Goal: Task Accomplishment & Management: Use online tool/utility

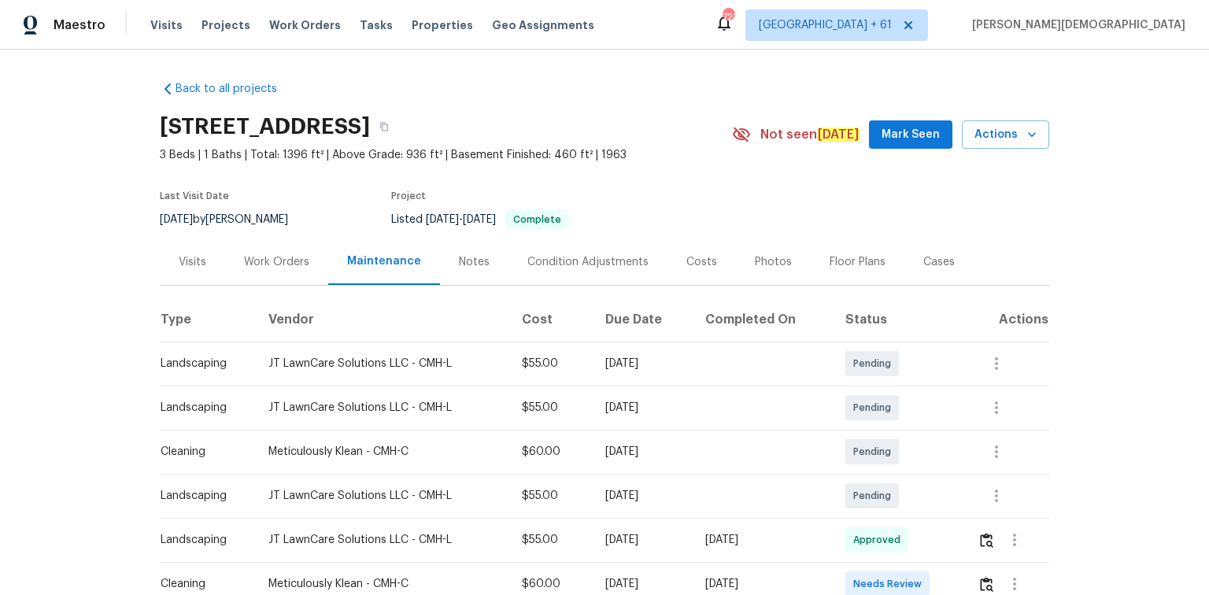
click at [700, 107] on div "5391 Newport Rd, Columbus, OH 43232" at bounding box center [446, 126] width 572 height 41
click at [987, 275] on div "Visits Work Orders Maintenance Notes Condition Adjustments Costs Photos Floor P…" at bounding box center [604, 261] width 889 height 47
drag, startPoint x: 988, startPoint y: 275, endPoint x: 1140, endPoint y: 401, distance: 197.9
click at [1140, 401] on div "Back to all projects 5391 Newport Rd, Columbus, OH 43232 3 Beds | 1 Baths | Tot…" at bounding box center [604, 322] width 1209 height 545
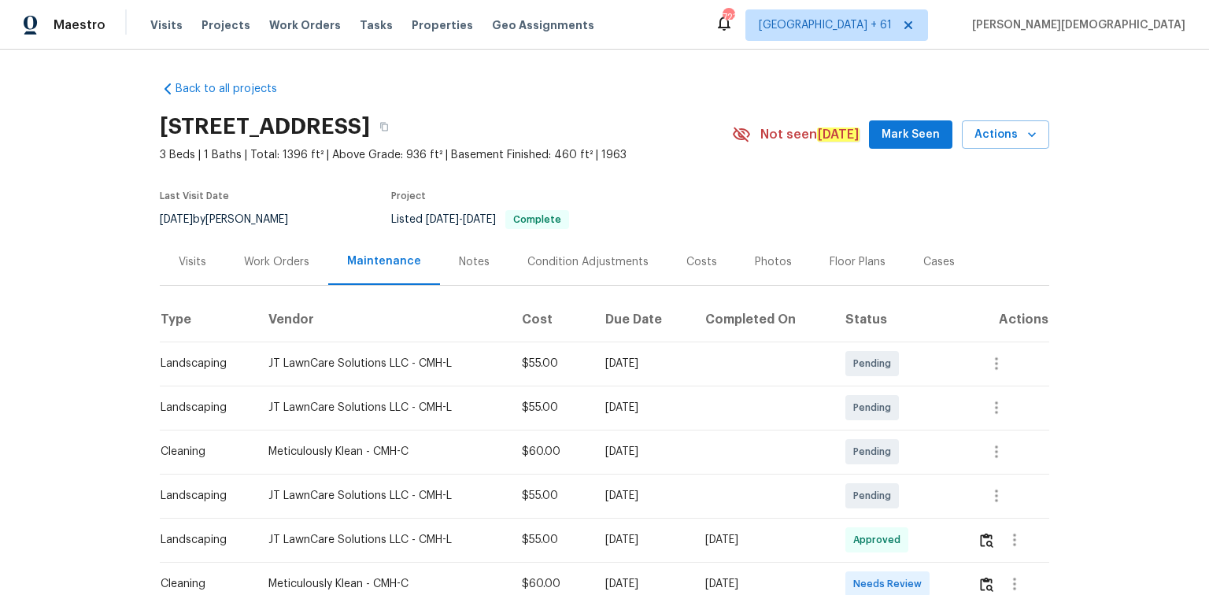
click at [1005, 307] on th "Actions" at bounding box center [1007, 319] width 84 height 44
click at [1055, 397] on div "Back to all projects 5391 Newport Rd, Columbus, OH 43232 3 Beds | 1 Baths | Tot…" at bounding box center [604, 322] width 1209 height 545
click at [1089, 378] on div "Back to all projects 5391 Newport Rd, Columbus, OH 43232 3 Beds | 1 Baths | Tot…" at bounding box center [604, 322] width 1209 height 545
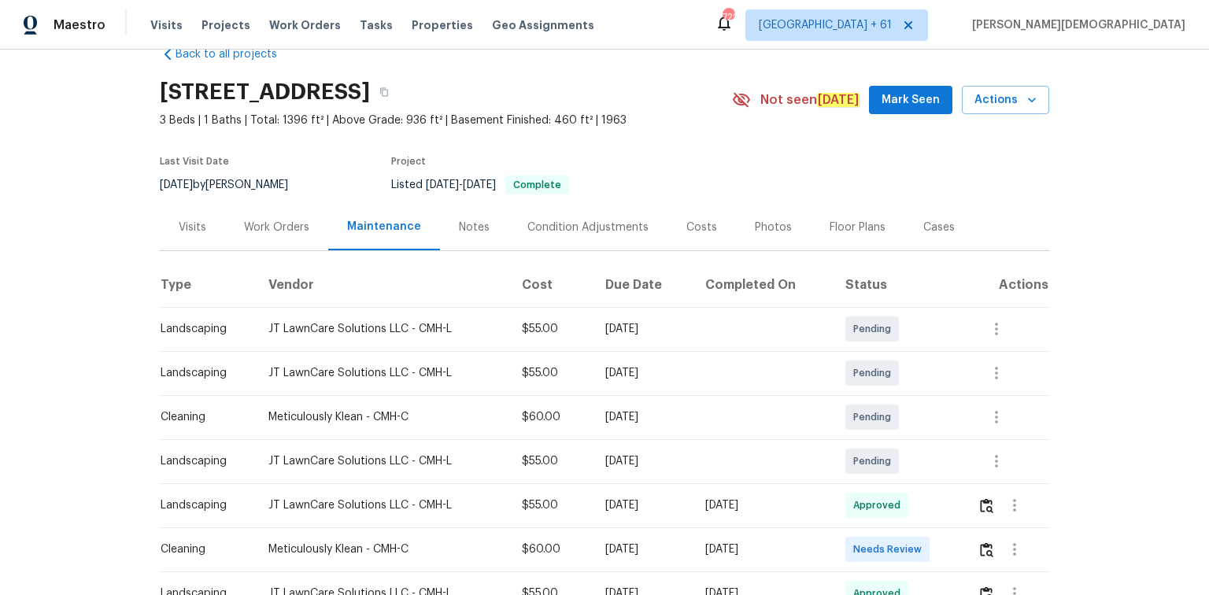
scroll to position [63, 0]
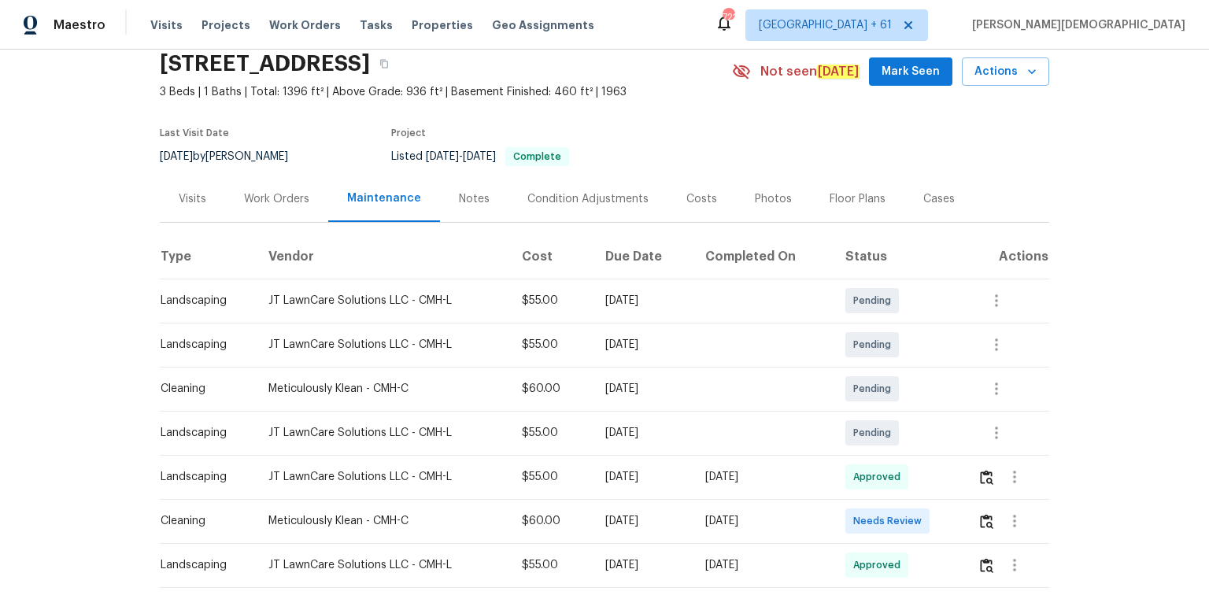
click at [932, 268] on th "Status" at bounding box center [899, 257] width 133 height 44
click at [1111, 411] on div "Back to all projects 5391 Newport Rd, Columbus, OH 43232 3 Beds | 1 Baths | Tot…" at bounding box center [604, 322] width 1209 height 545
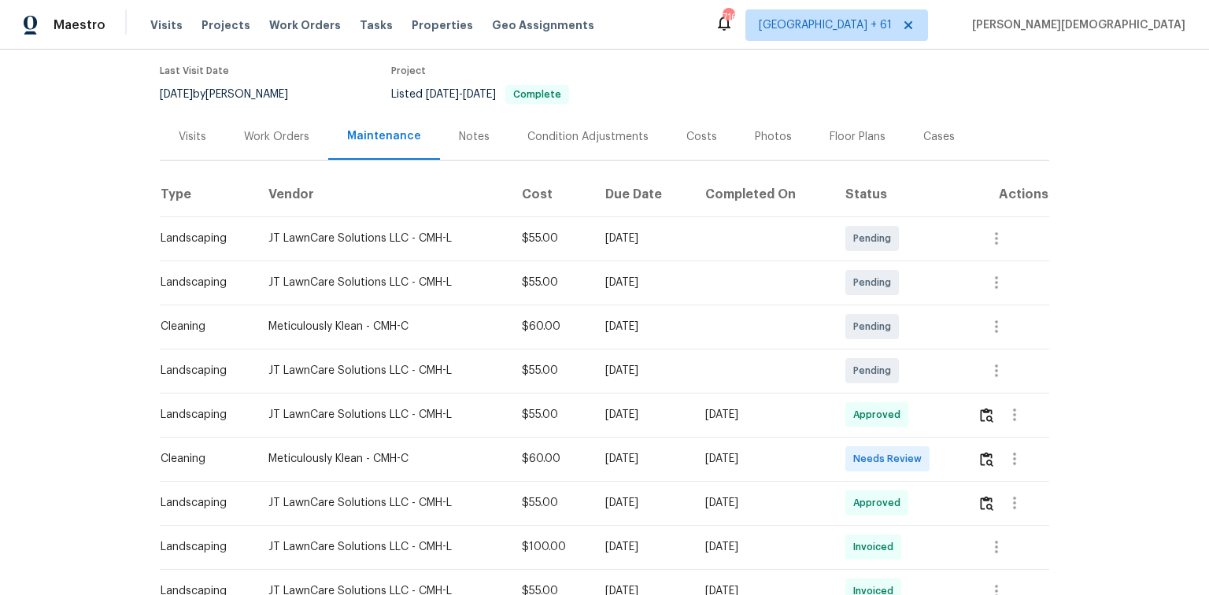
scroll to position [126, 0]
click at [986, 451] on img "button" at bounding box center [986, 458] width 13 height 15
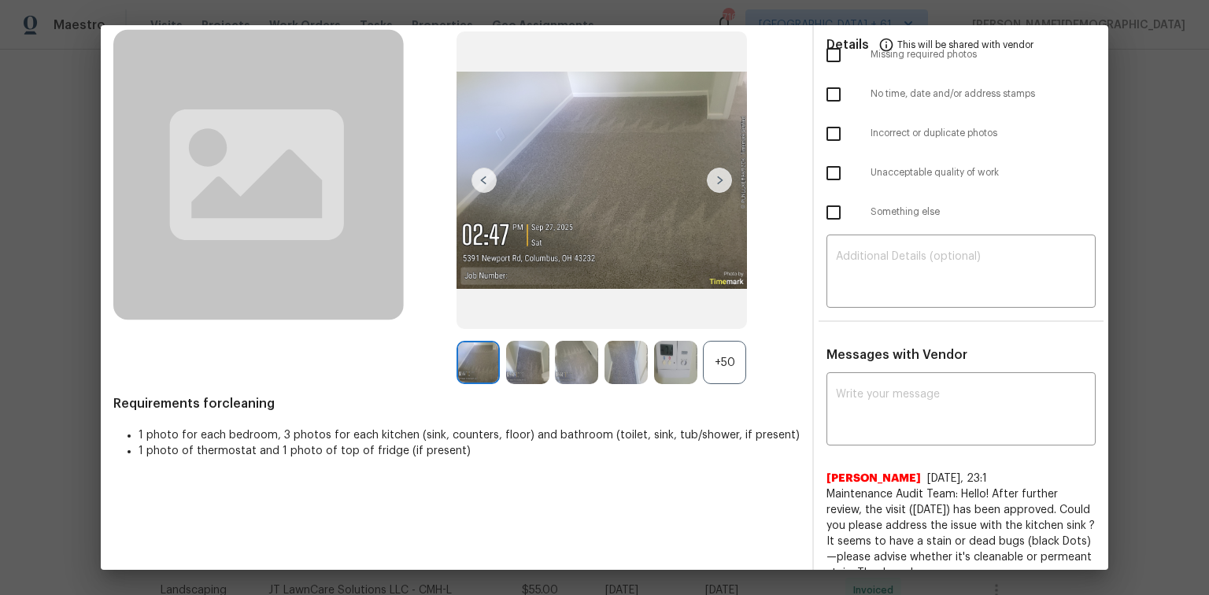
scroll to position [0, 0]
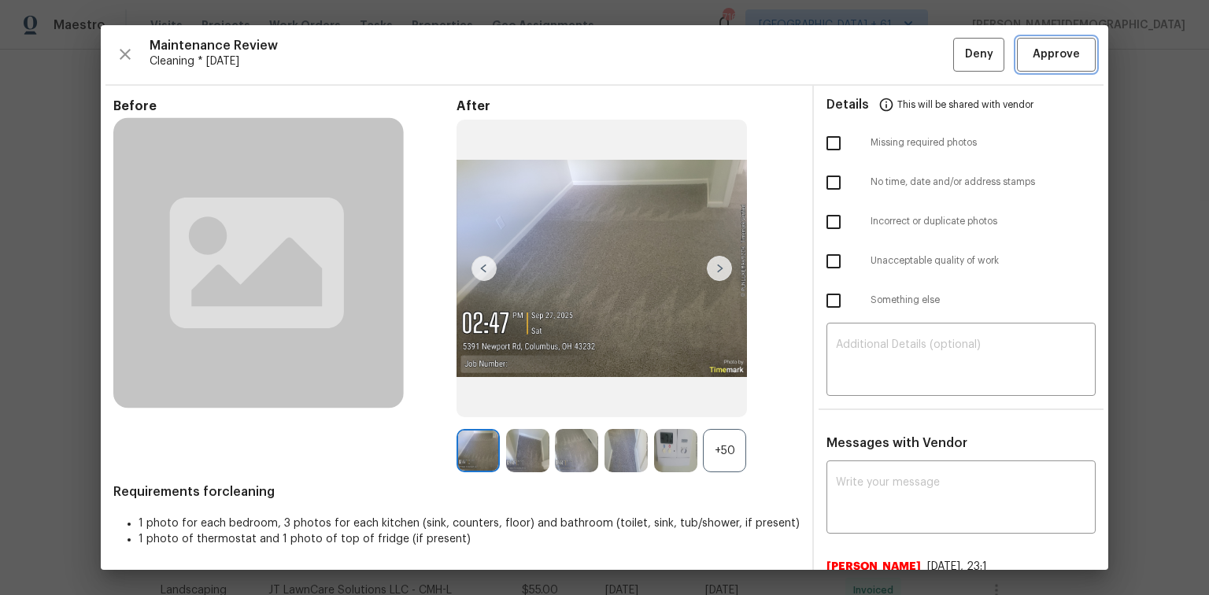
click at [1040, 60] on span "Approve" at bounding box center [1055, 55] width 47 height 20
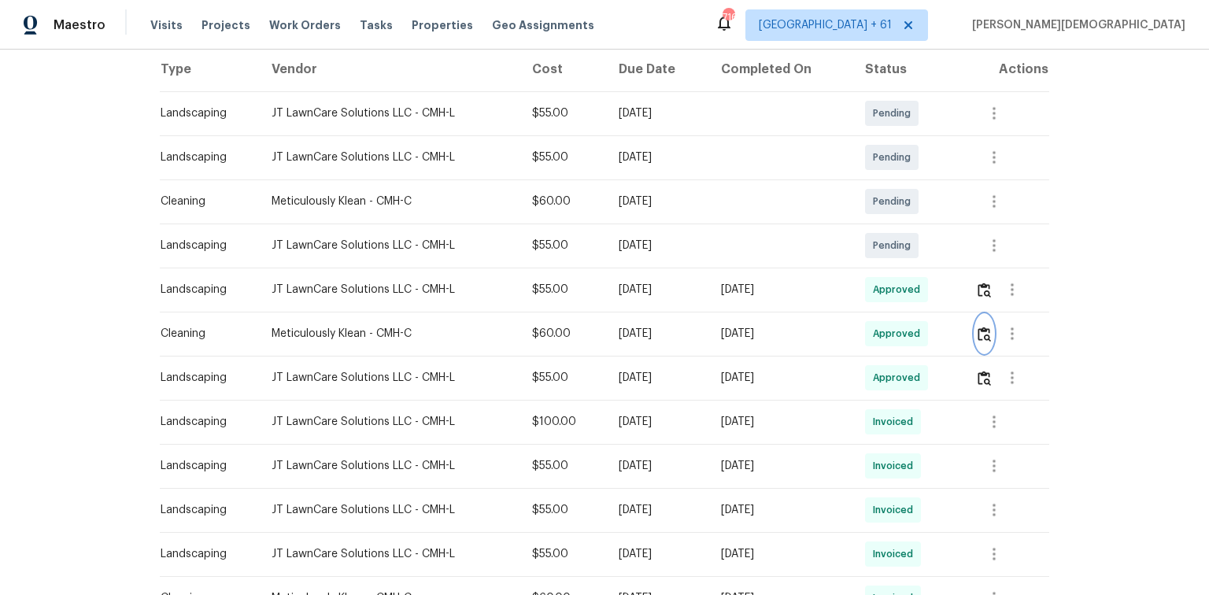
scroll to position [252, 0]
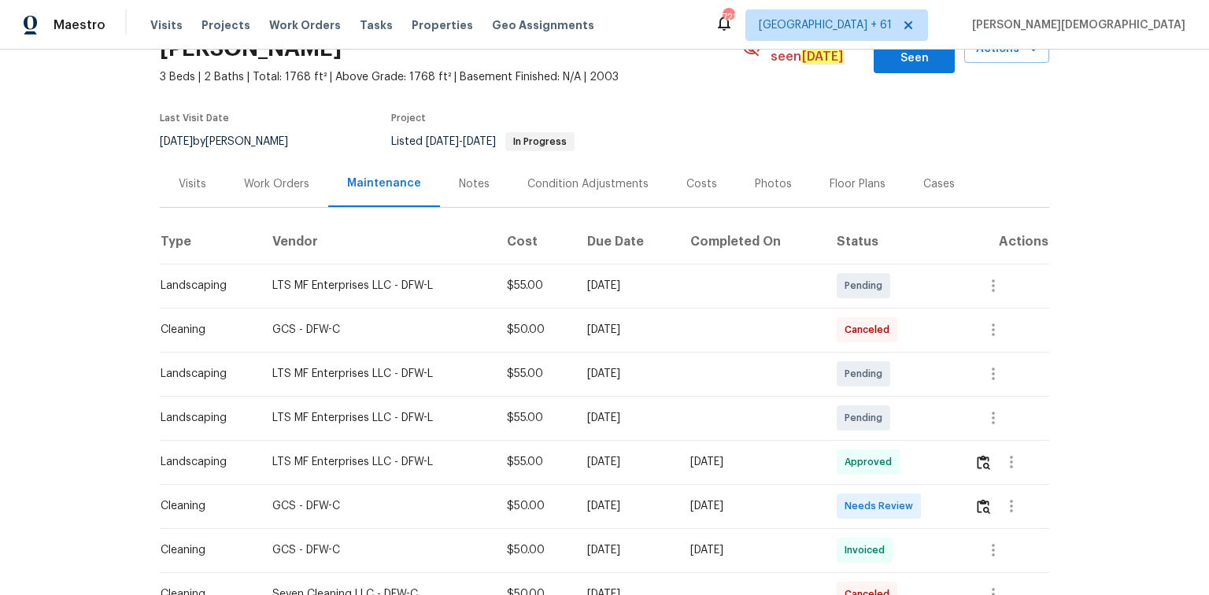
scroll to position [189, 0]
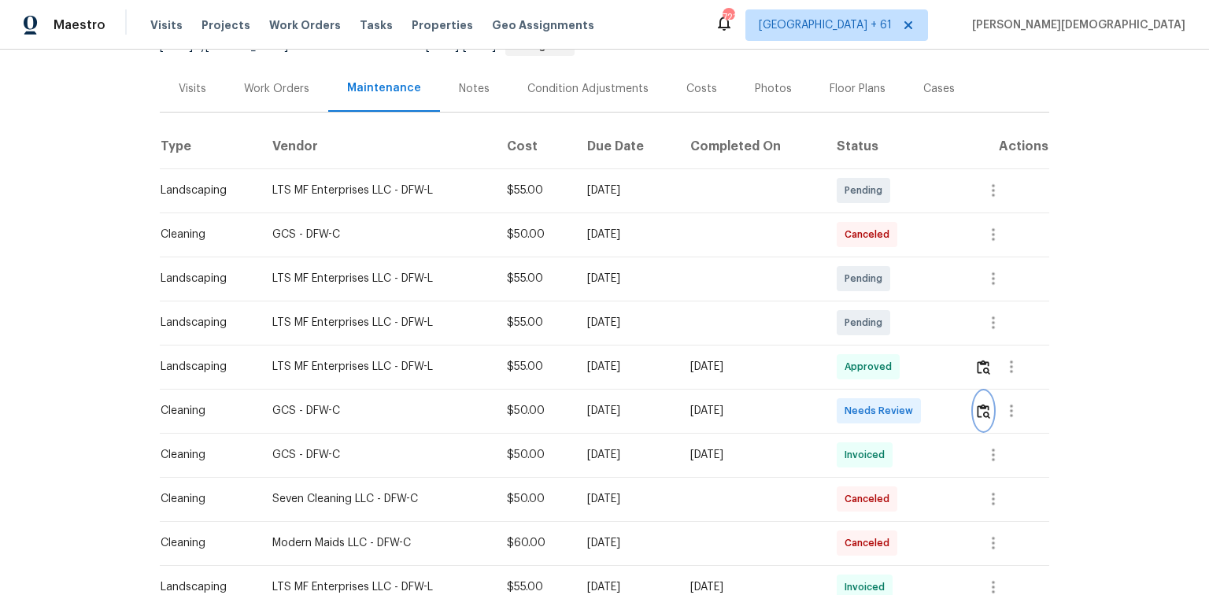
click at [859, 397] on img "button" at bounding box center [983, 411] width 13 height 15
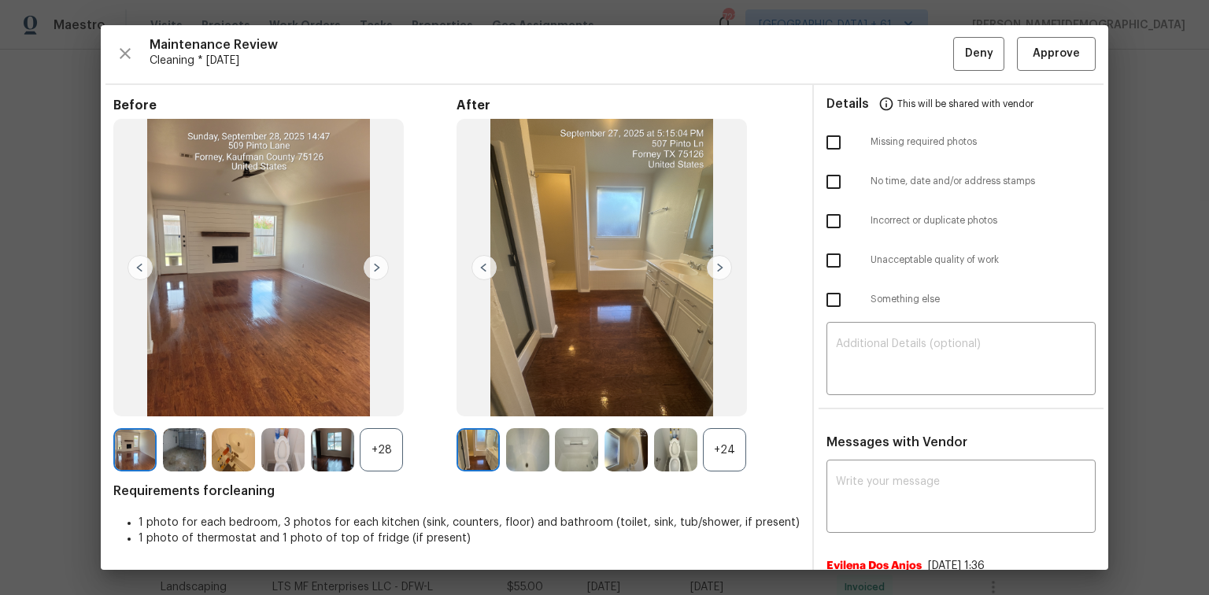
scroll to position [0, 0]
click at [859, 46] on span "Approve" at bounding box center [1055, 55] width 47 height 20
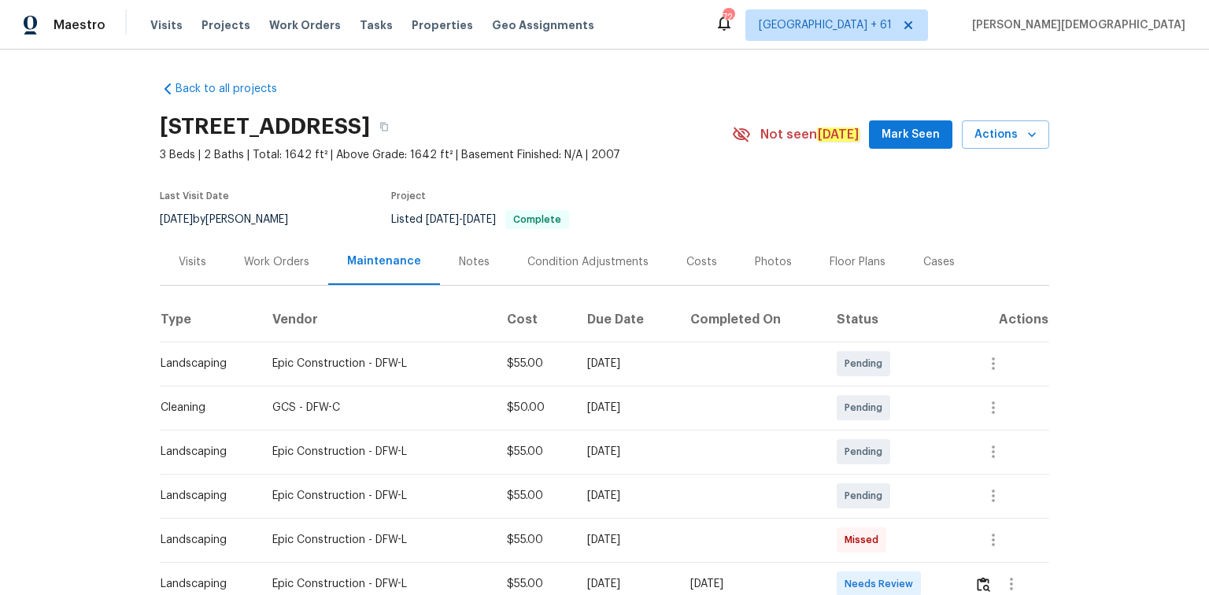
scroll to position [189, 0]
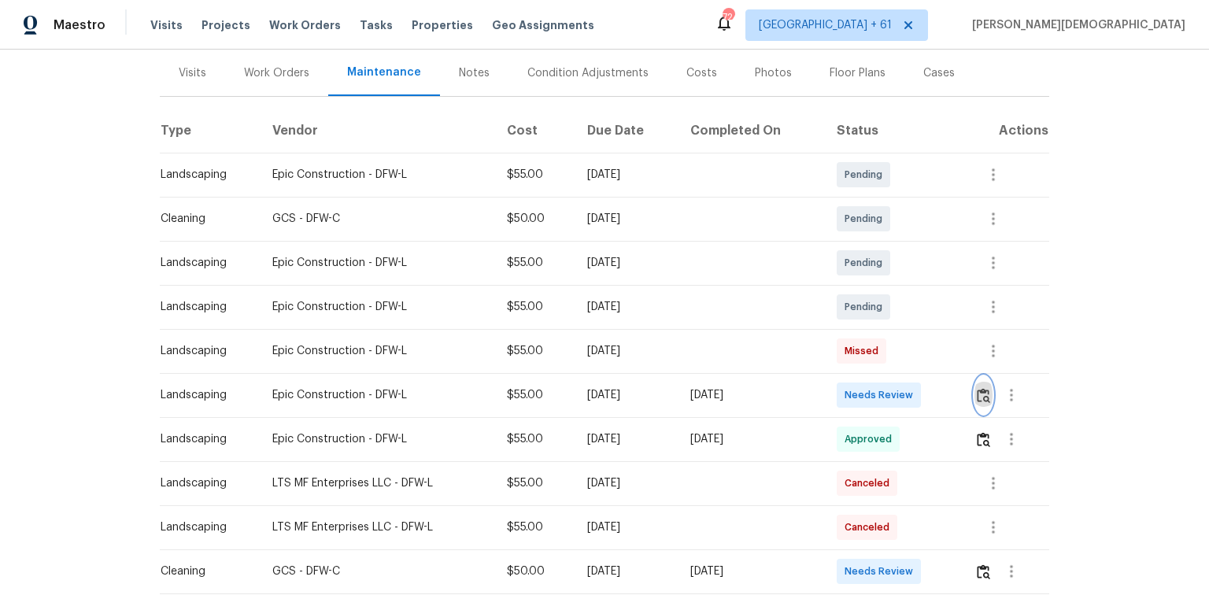
click at [859, 388] on img "button" at bounding box center [983, 395] width 13 height 15
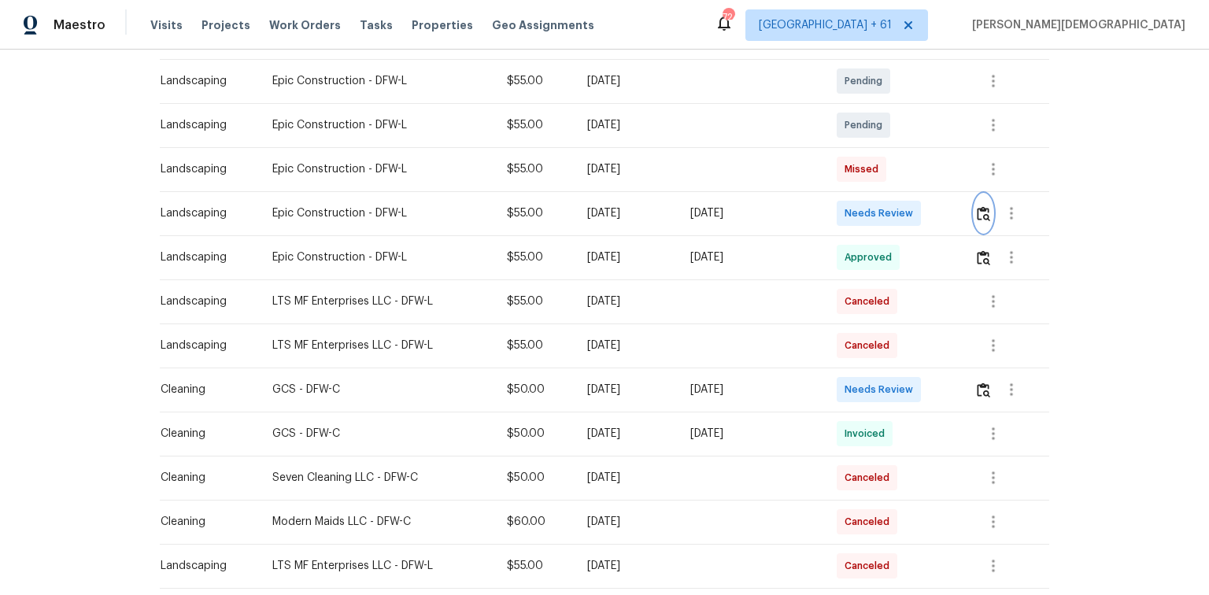
scroll to position [378, 0]
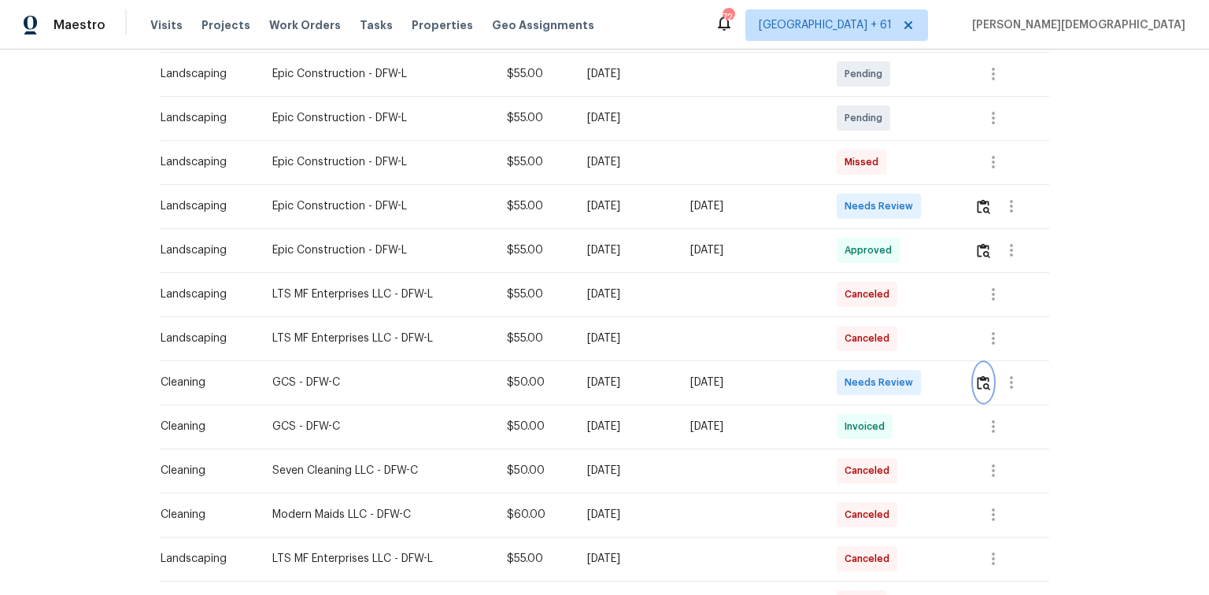
click at [859, 380] on img "button" at bounding box center [983, 382] width 13 height 15
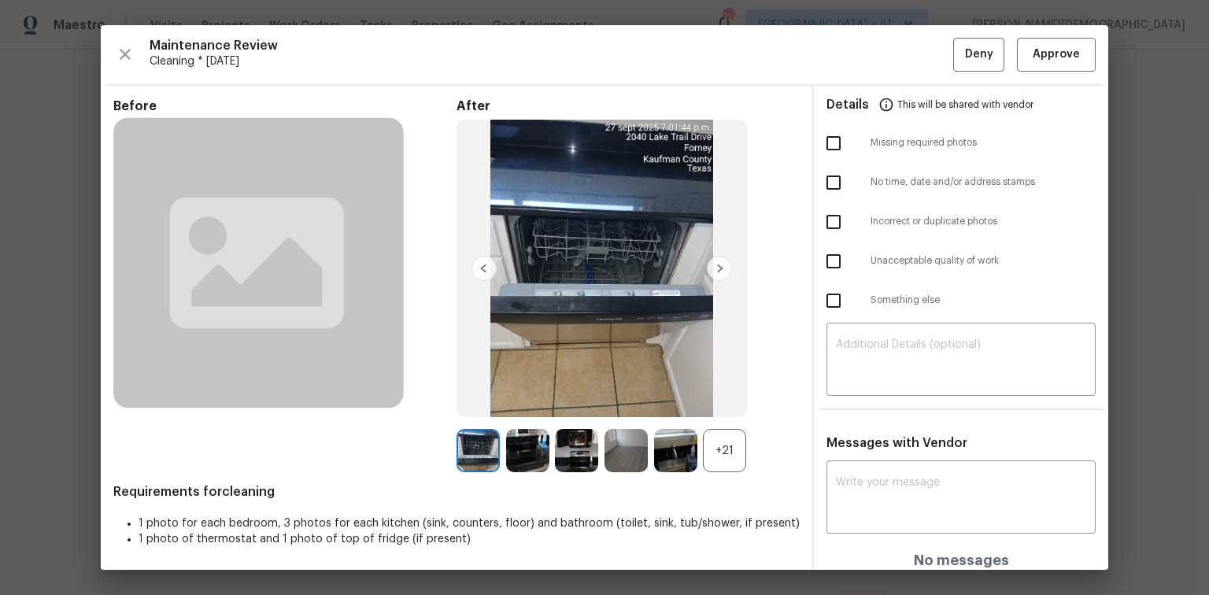
click at [711, 397] on div "+21" at bounding box center [724, 450] width 43 height 43
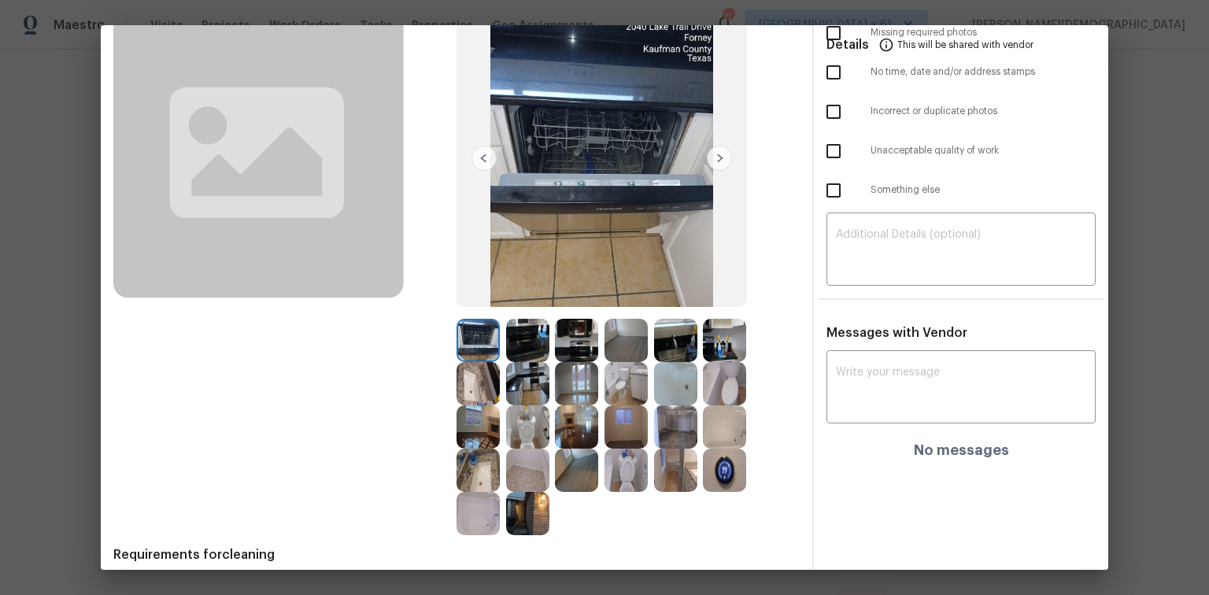
scroll to position [170, 0]
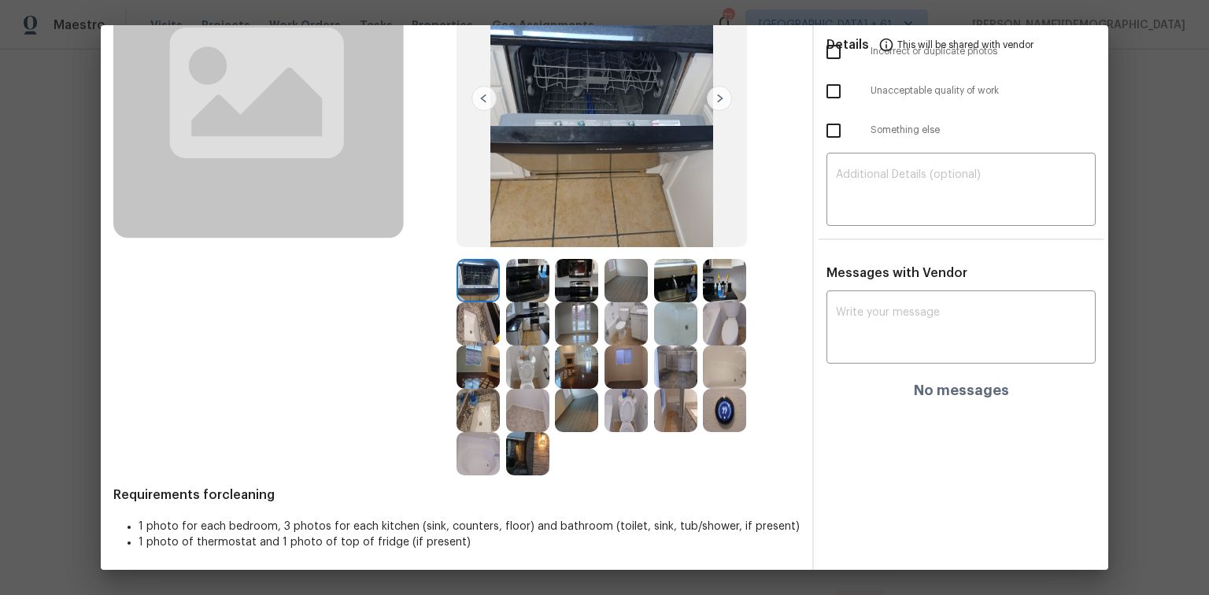
click at [691, 397] on img at bounding box center [675, 410] width 43 height 43
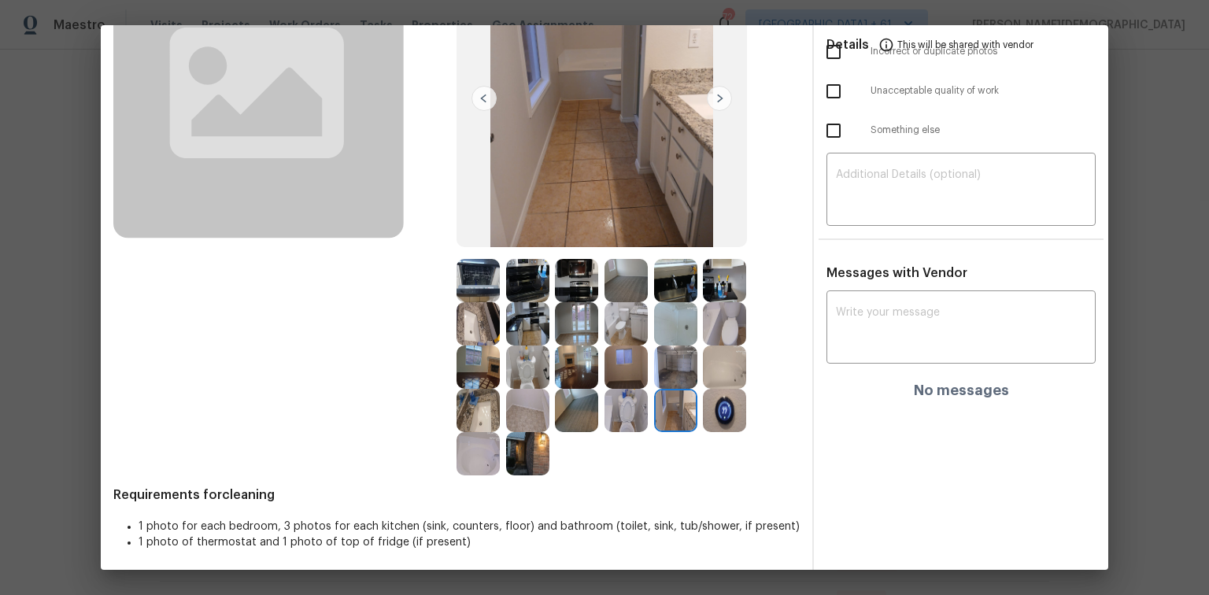
click at [715, 397] on img at bounding box center [724, 410] width 43 height 43
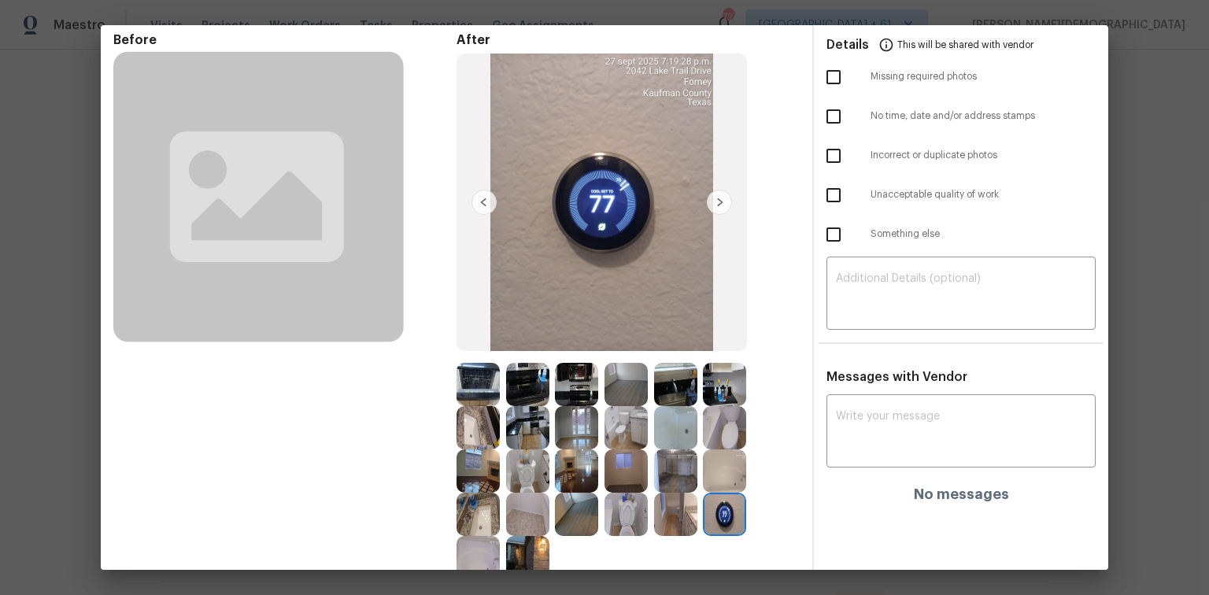
scroll to position [0, 0]
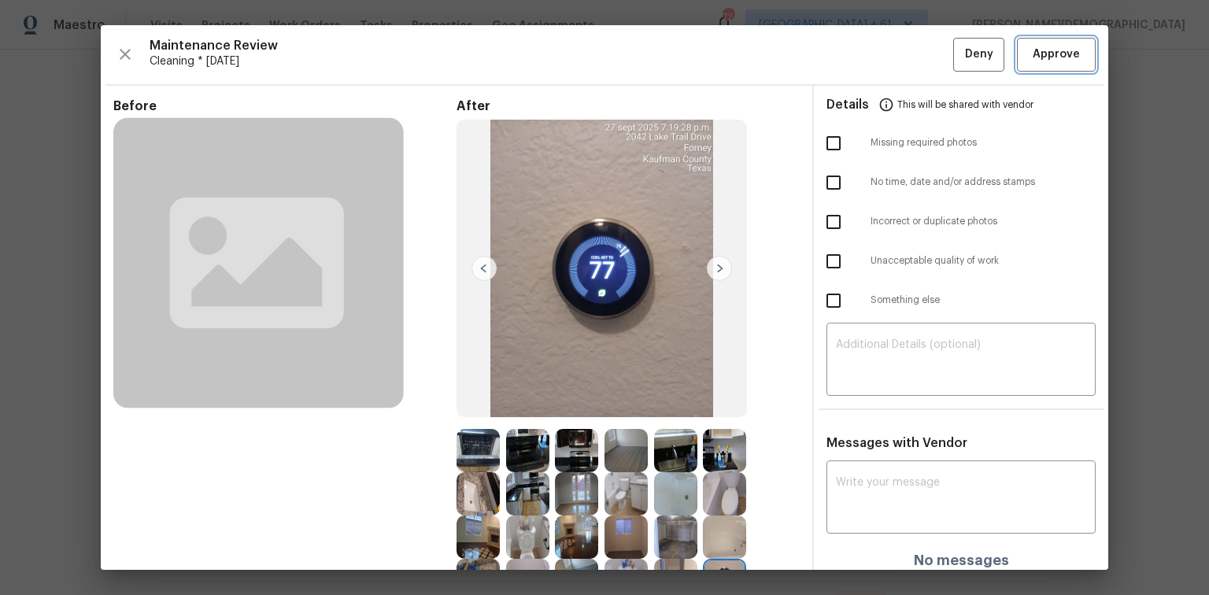
click at [859, 61] on span "Approve" at bounding box center [1055, 55] width 47 height 20
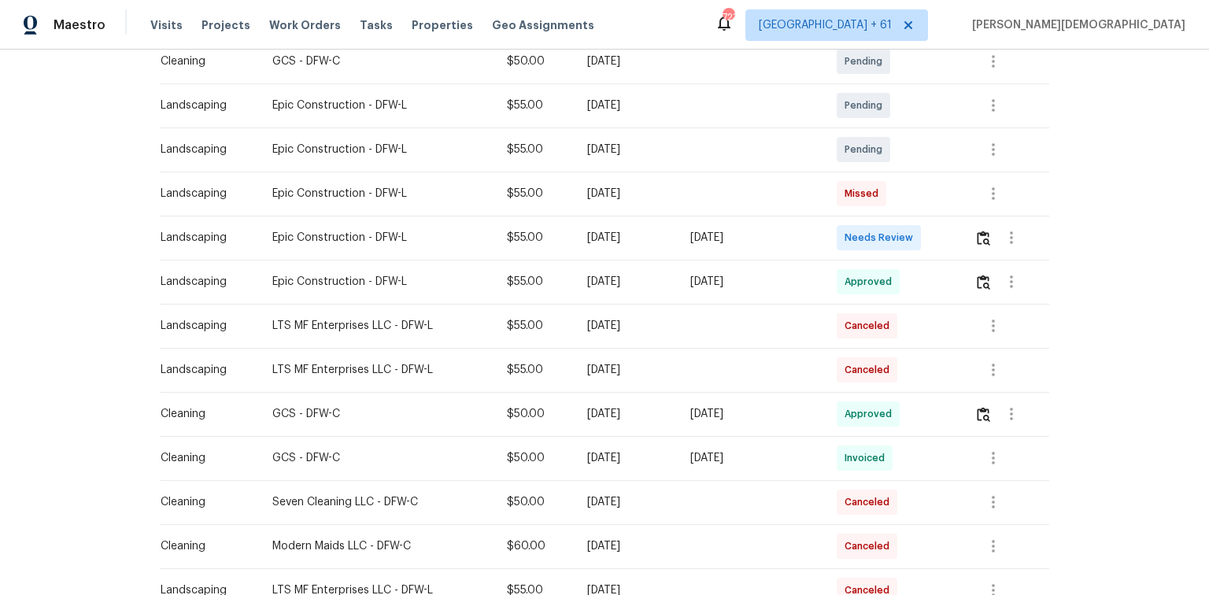
scroll to position [378, 0]
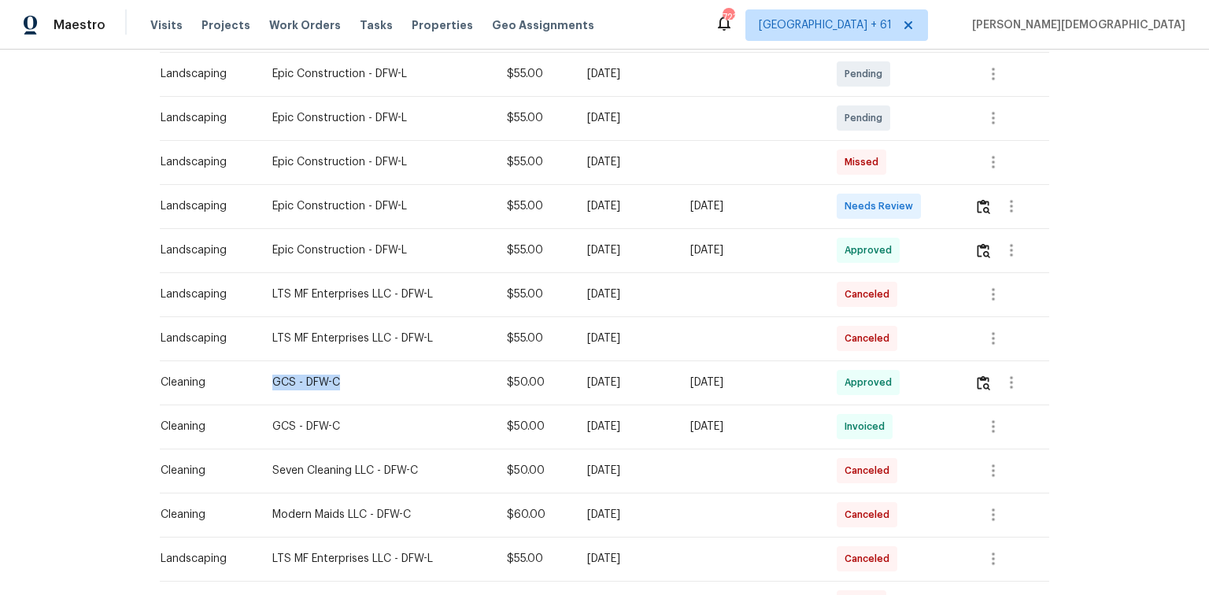
drag, startPoint x: 267, startPoint y: 385, endPoint x: 619, endPoint y: 390, distance: 352.6
click at [542, 390] on tr "Cleaning GCS - DFW-C $50.00 Mon, Sep 22 2025 Sun, Sep 28 2025 Approved" at bounding box center [604, 382] width 889 height 44
click at [619, 390] on td "[DATE]" at bounding box center [625, 382] width 103 height 44
drag, startPoint x: 569, startPoint y: 374, endPoint x: 710, endPoint y: 360, distance: 141.5
click at [678, 360] on td "[DATE]" at bounding box center [625, 382] width 103 height 44
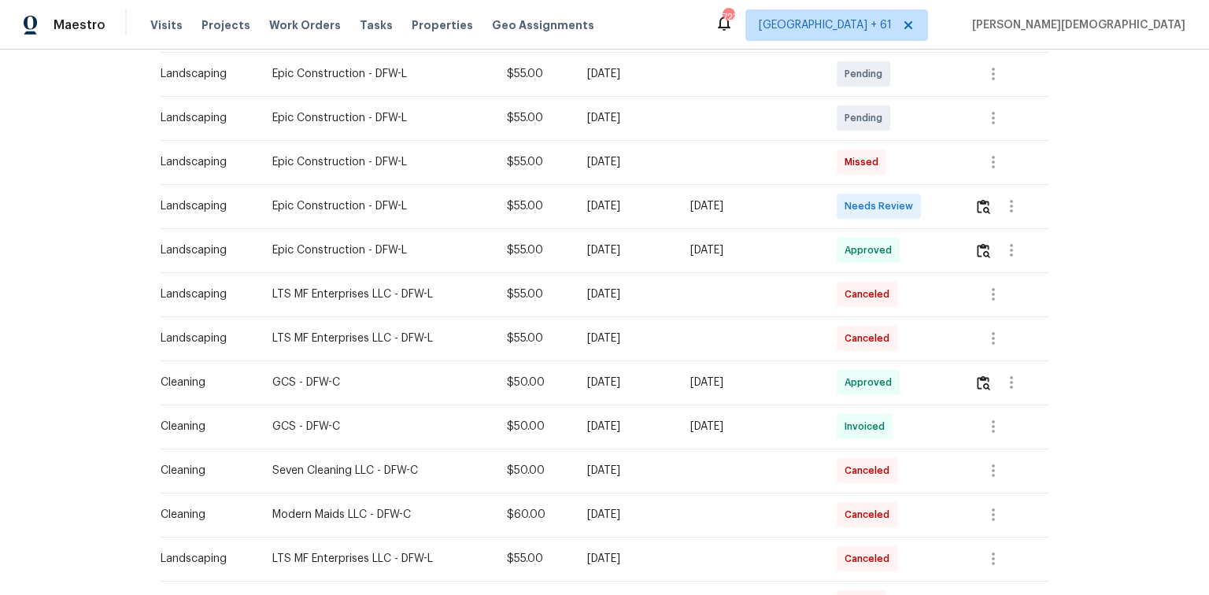
click at [710, 360] on td "[DATE]" at bounding box center [751, 382] width 146 height 44
drag, startPoint x: 704, startPoint y: 377, endPoint x: 824, endPoint y: 387, distance: 120.8
click at [823, 387] on td "[DATE]" at bounding box center [751, 382] width 146 height 44
drag, startPoint x: 336, startPoint y: 375, endPoint x: 808, endPoint y: 371, distance: 472.2
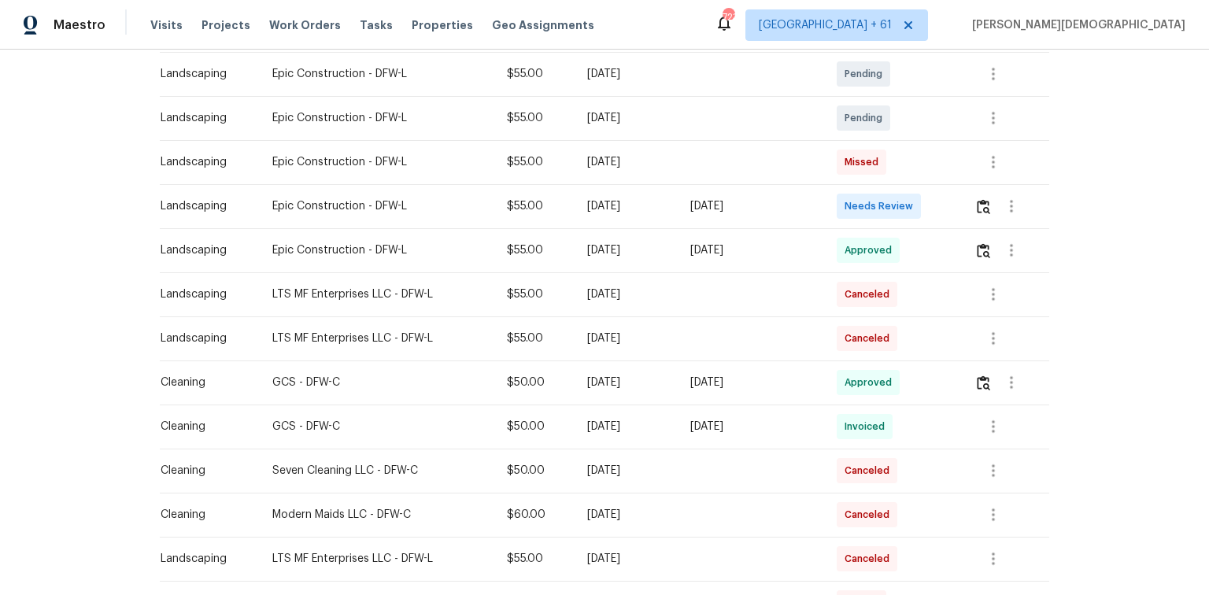
click at [808, 371] on tr "Cleaning GCS - DFW-C $50.00 Mon, Sep 22 2025 Sun, Sep 28 2025 Approved" at bounding box center [604, 382] width 889 height 44
click at [859, 382] on div "Back to all projects 2042 Lake Trail Dr, Heartland, TX 75126 3 Beds | 2 Baths |…" at bounding box center [604, 322] width 1209 height 545
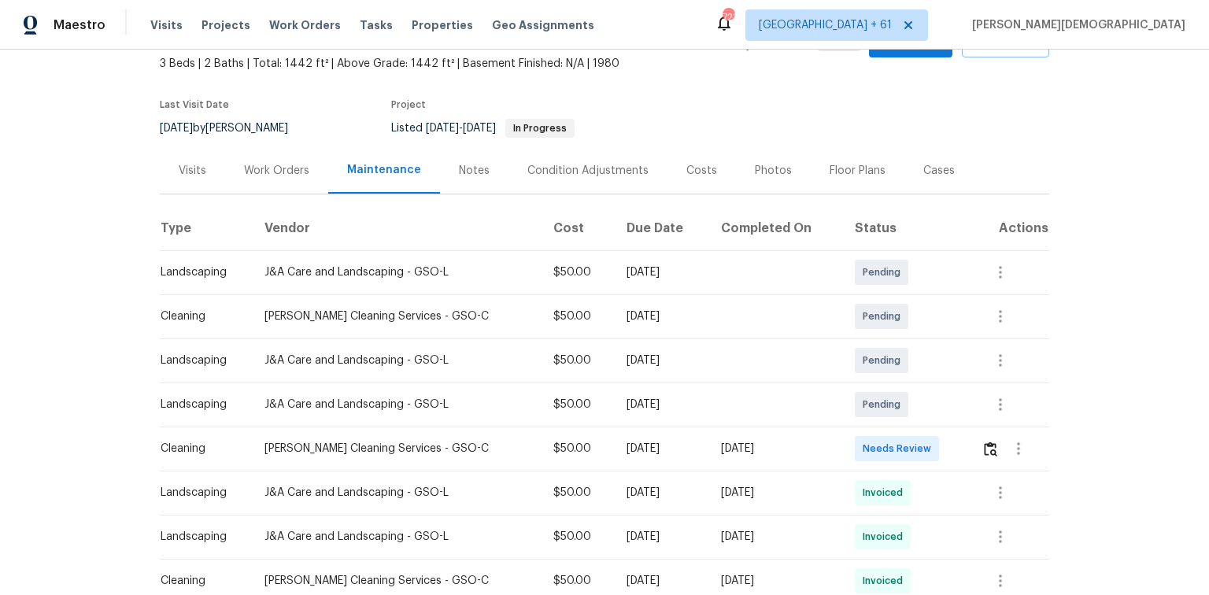
scroll to position [189, 0]
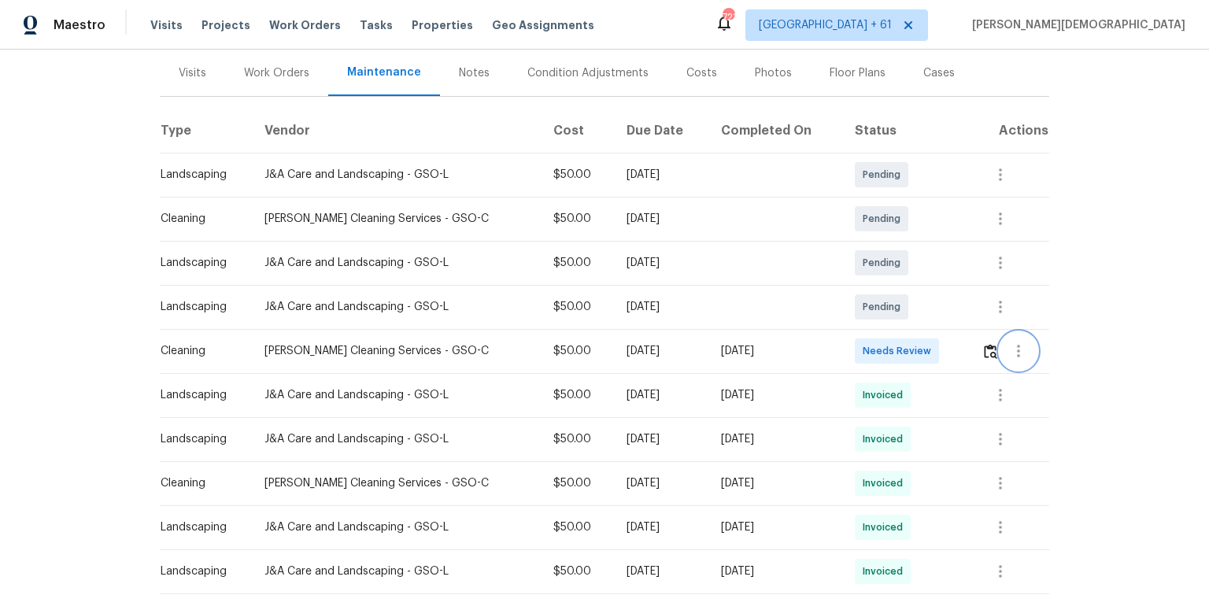
click at [859, 349] on button "button" at bounding box center [1018, 351] width 38 height 38
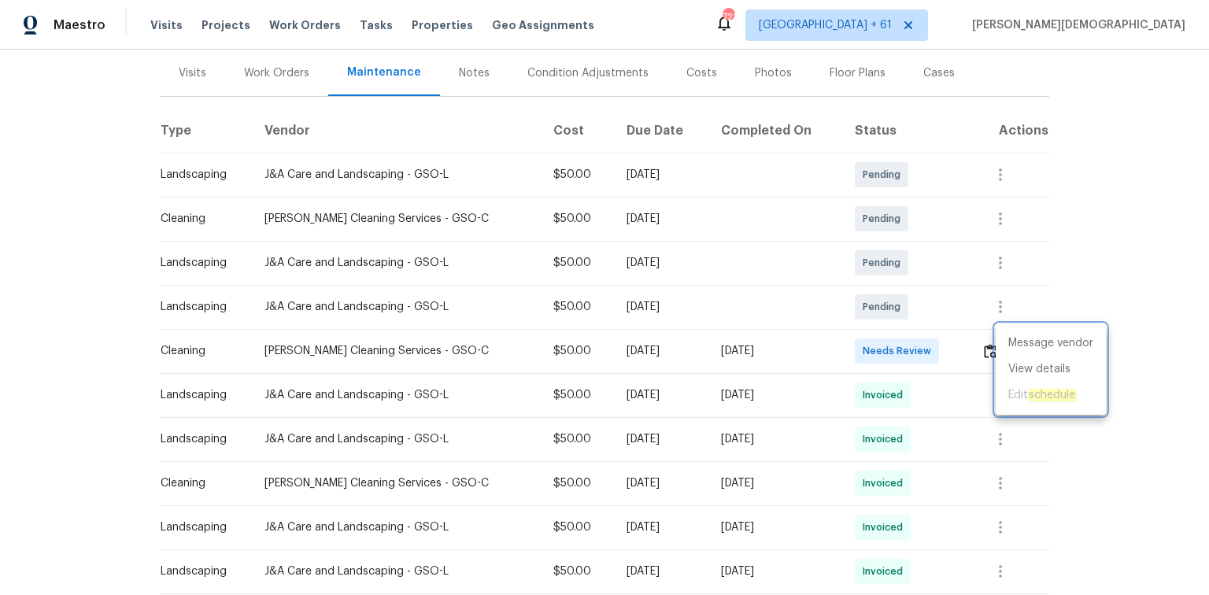
click at [859, 349] on div at bounding box center [604, 297] width 1209 height 595
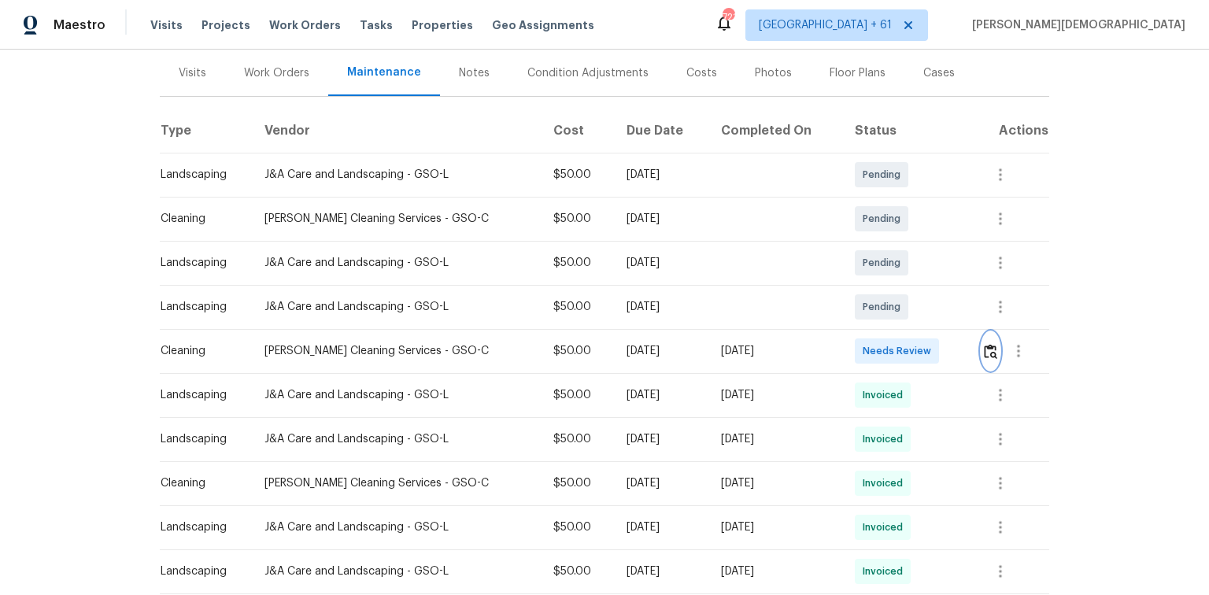
click at [859, 349] on img "button" at bounding box center [990, 351] width 13 height 15
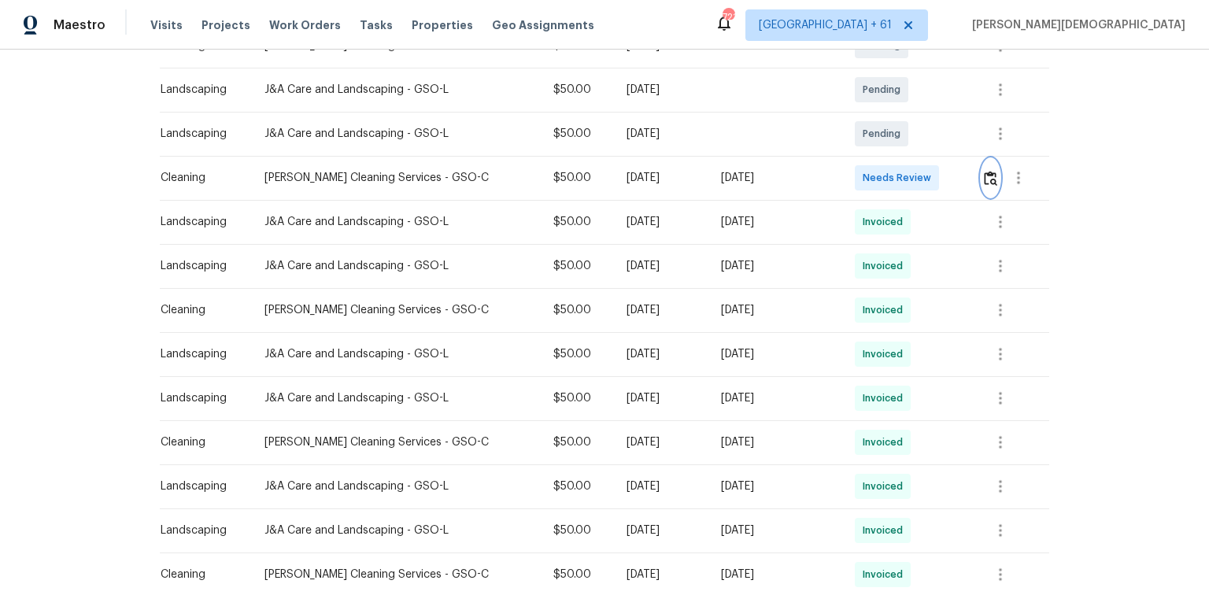
scroll to position [252, 0]
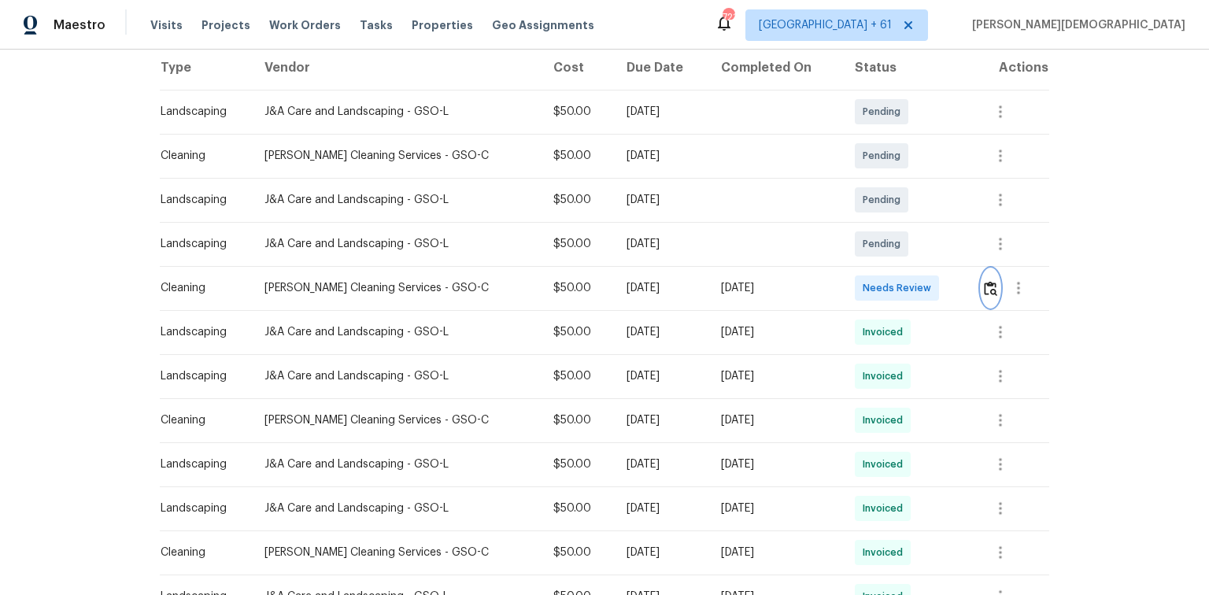
click at [859, 281] on img "button" at bounding box center [990, 288] width 13 height 15
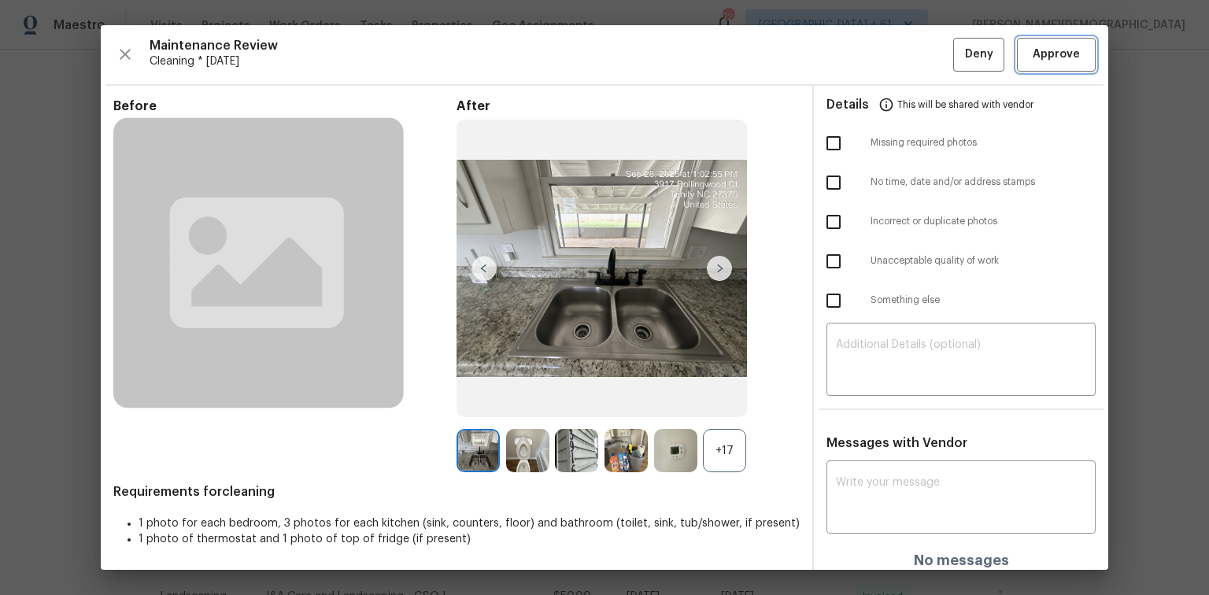
click at [859, 57] on span "Approve" at bounding box center [1055, 55] width 47 height 20
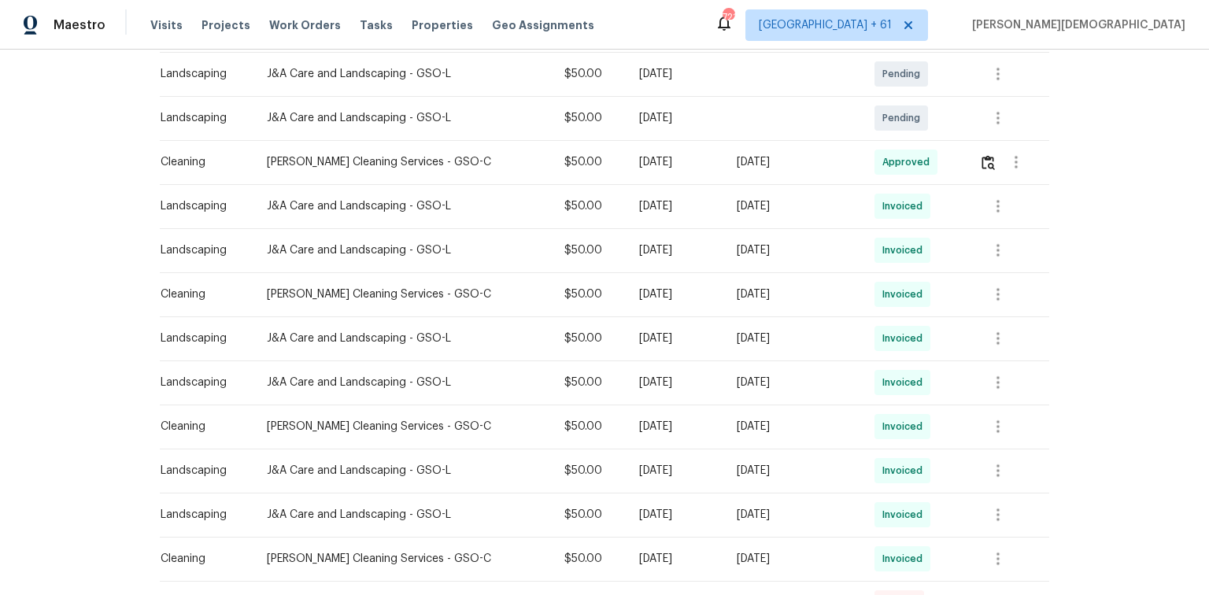
scroll to position [189, 0]
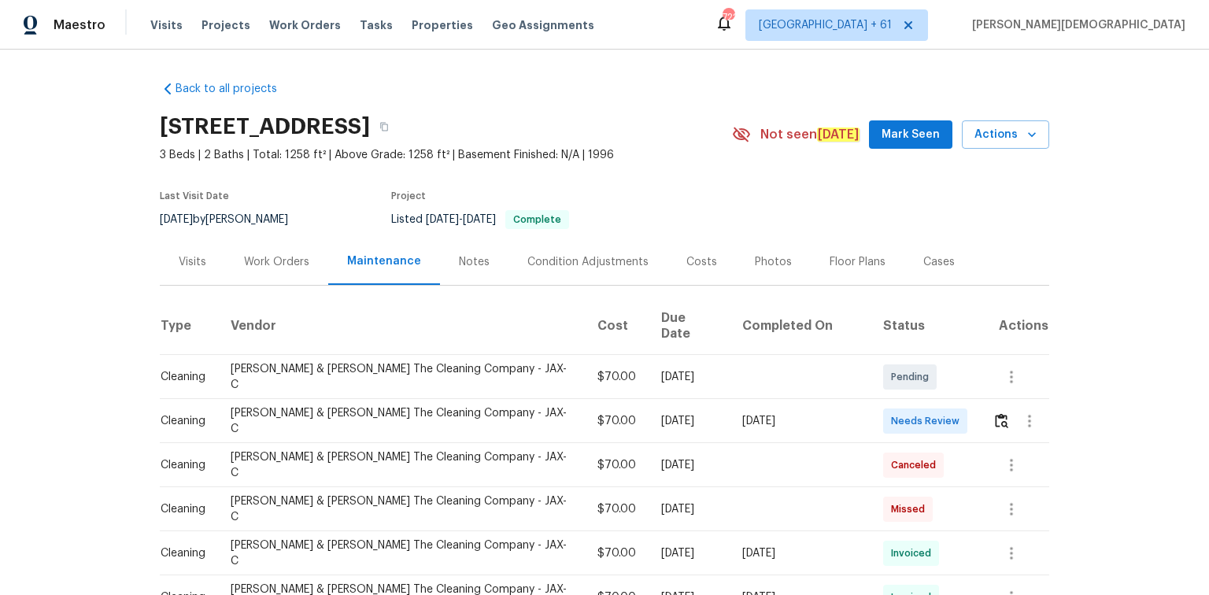
scroll to position [252, 0]
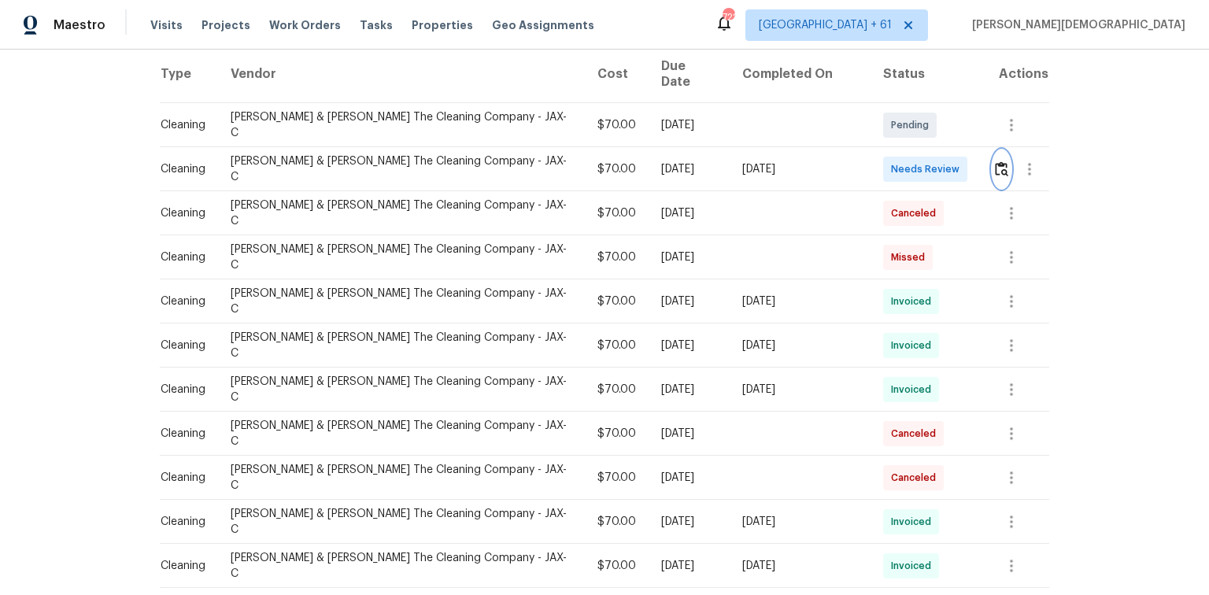
click at [859, 164] on img "button" at bounding box center [1001, 168] width 13 height 15
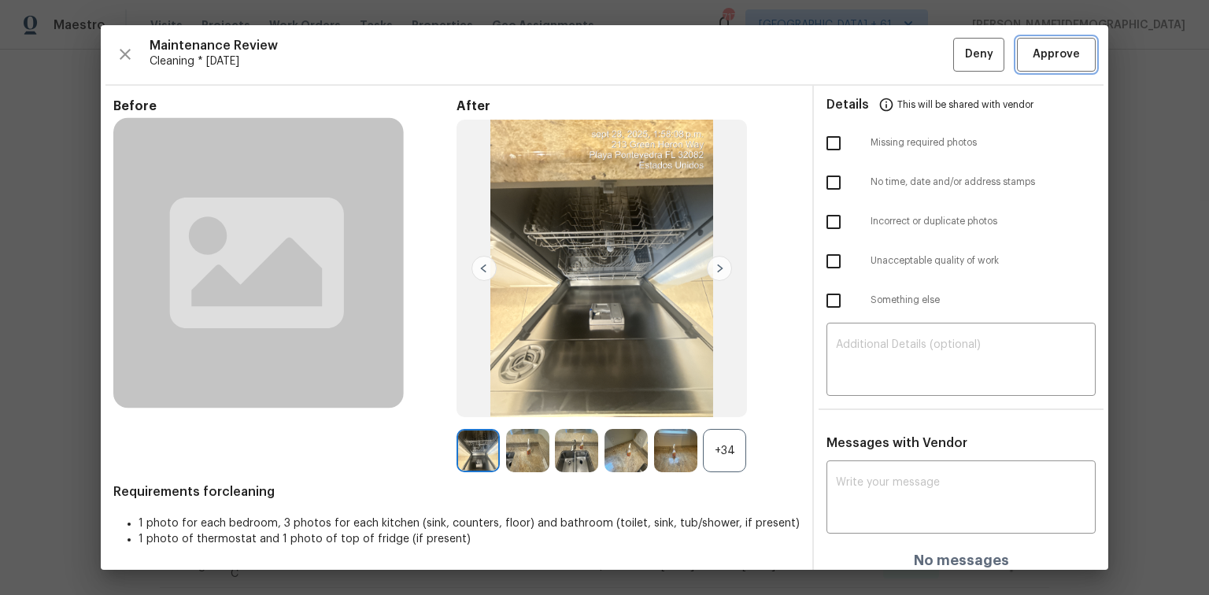
click at [859, 68] on button "Approve" at bounding box center [1056, 55] width 79 height 34
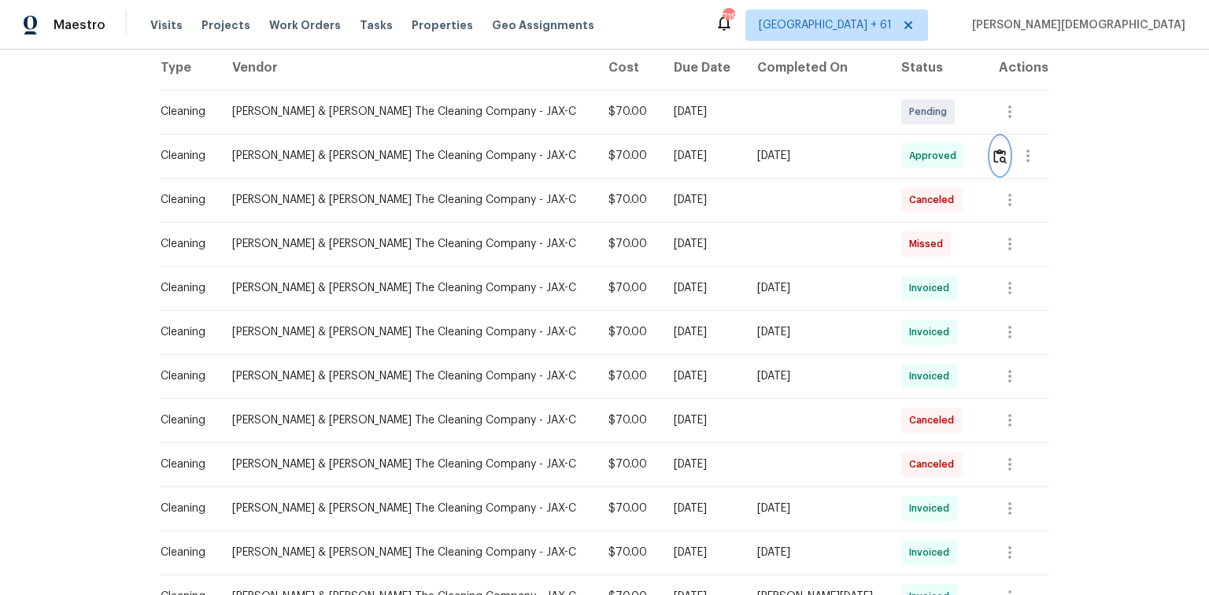
click at [859, 163] on img "button" at bounding box center [999, 156] width 13 height 15
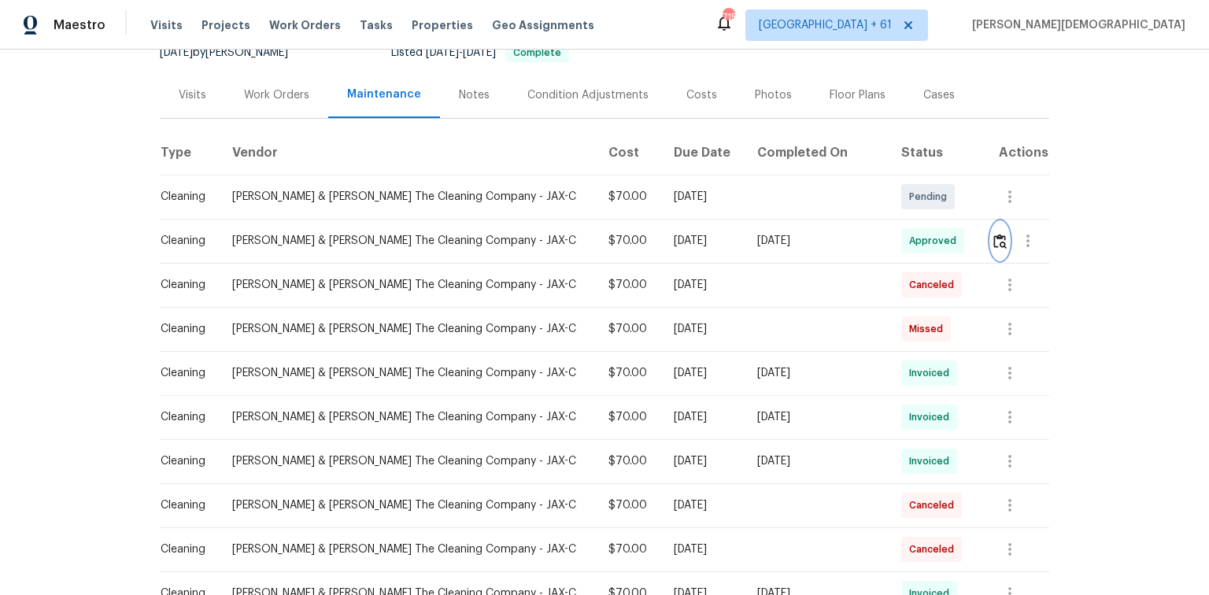
scroll to position [0, 0]
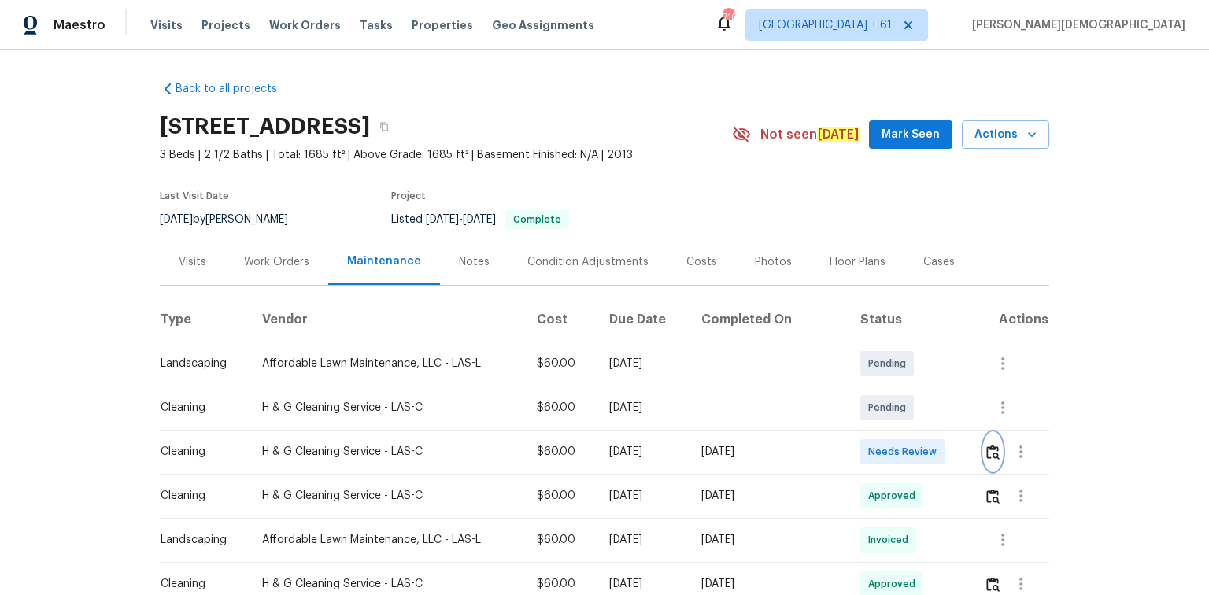
click at [859, 397] on img "button" at bounding box center [992, 452] width 13 height 15
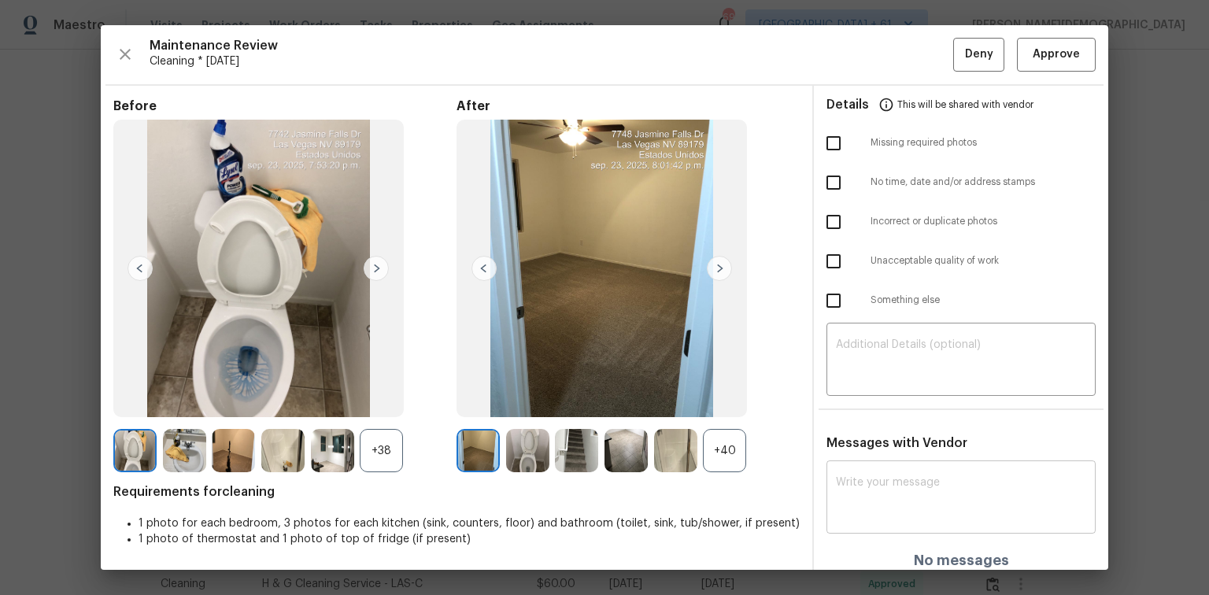
click at [859, 397] on textarea at bounding box center [961, 499] width 250 height 44
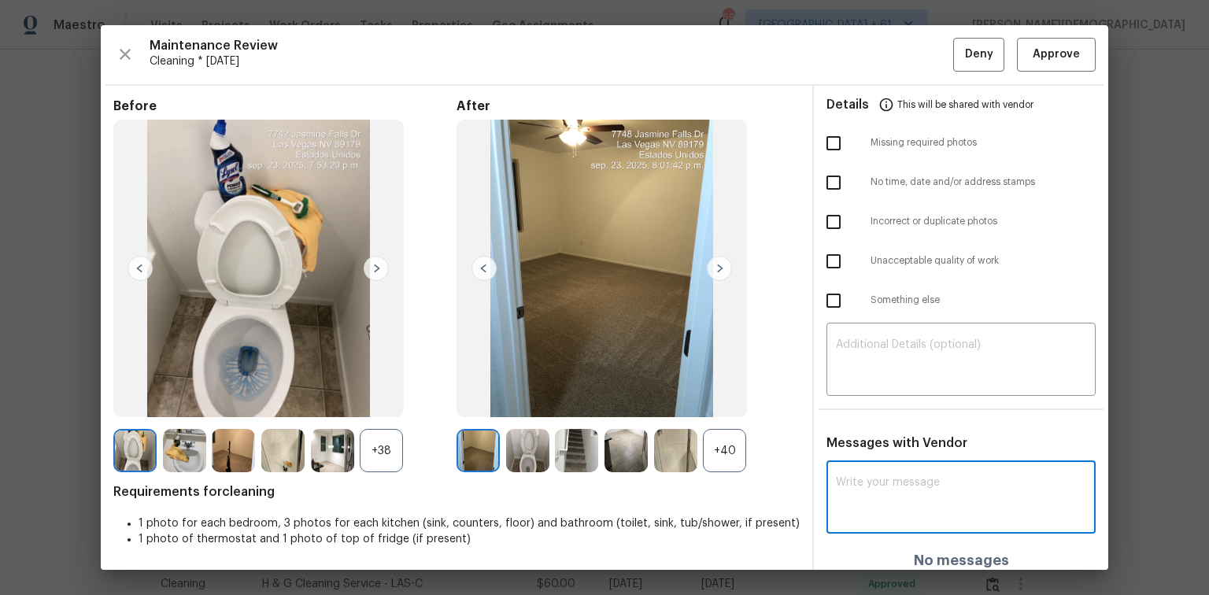
paste textarea "Maintenance Audit Team: Hello! Unfortunately, this cleaning visit completed on …"
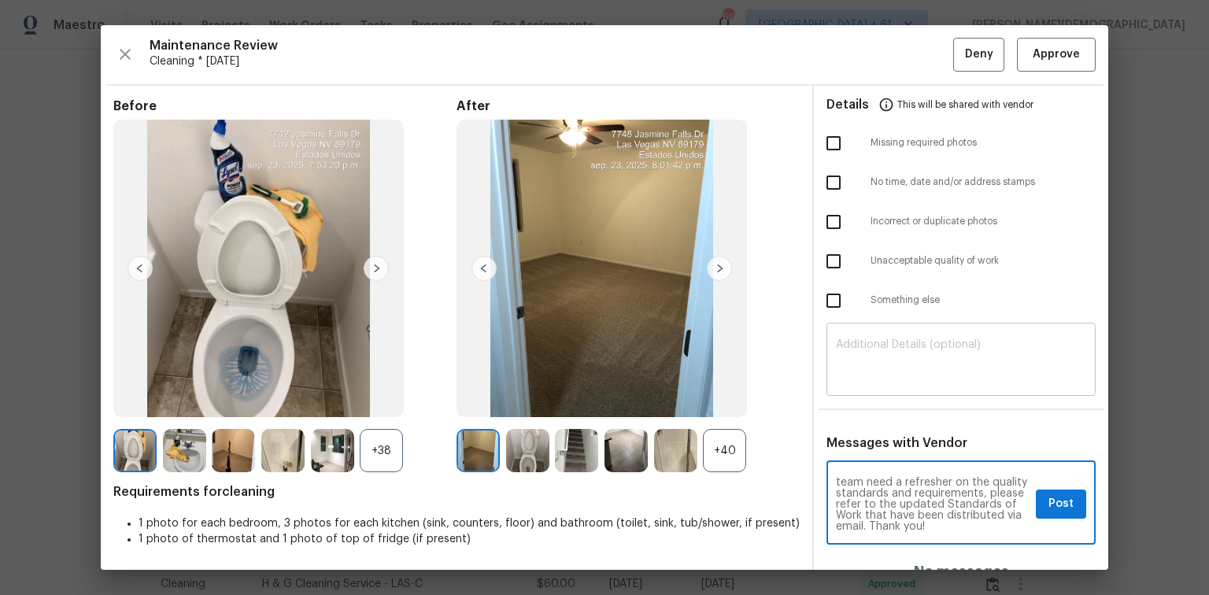
type textarea "Maintenance Audit Team: Hello! Unfortunately, this cleaning visit completed on …"
click at [859, 348] on textarea at bounding box center [961, 361] width 250 height 44
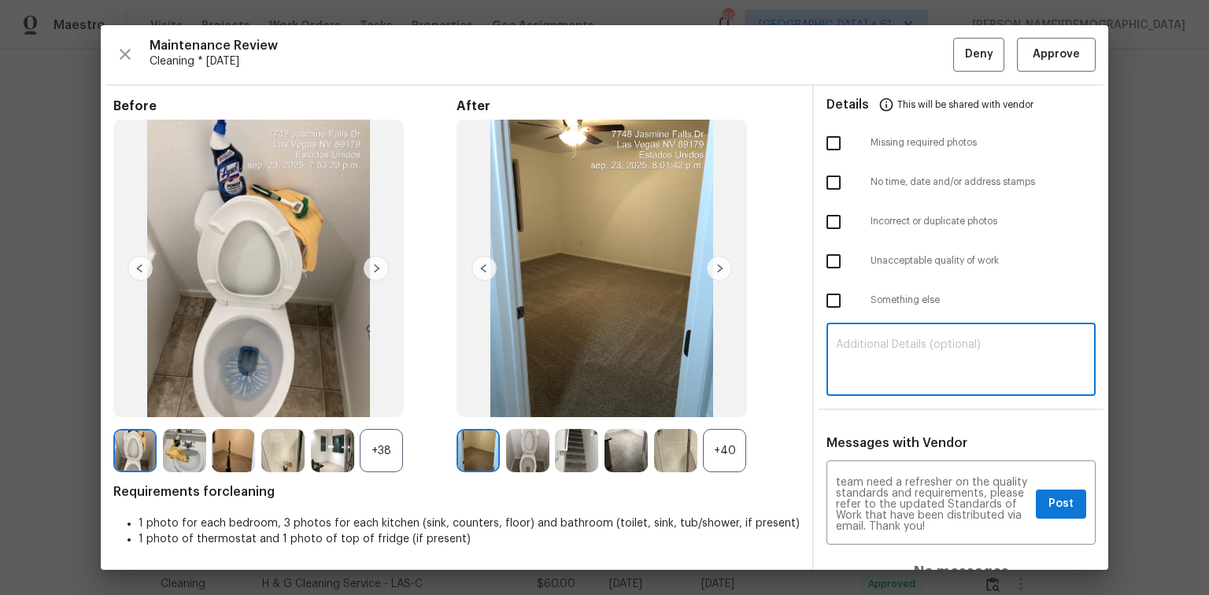
paste textarea "Maintenance Audit Team: Hello! Unfortunately, this cleaning visit completed on …"
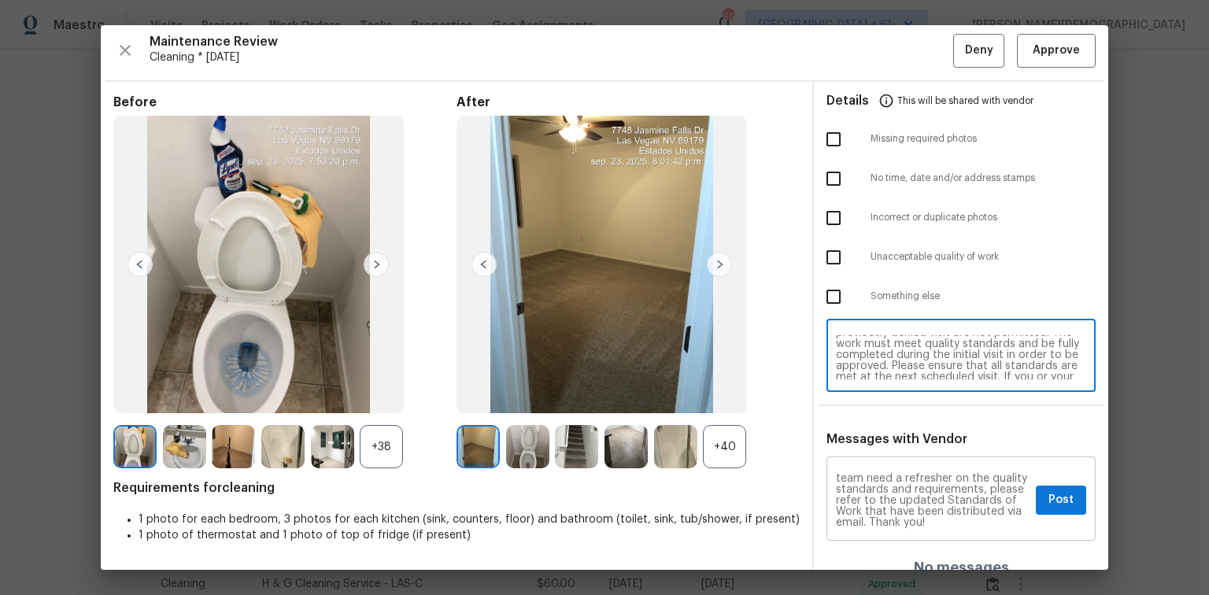
type textarea "Maintenance Audit Team: Hello! Unfortunately, this cleaning visit completed on …"
click at [859, 397] on span "Post" at bounding box center [1060, 500] width 25 height 20
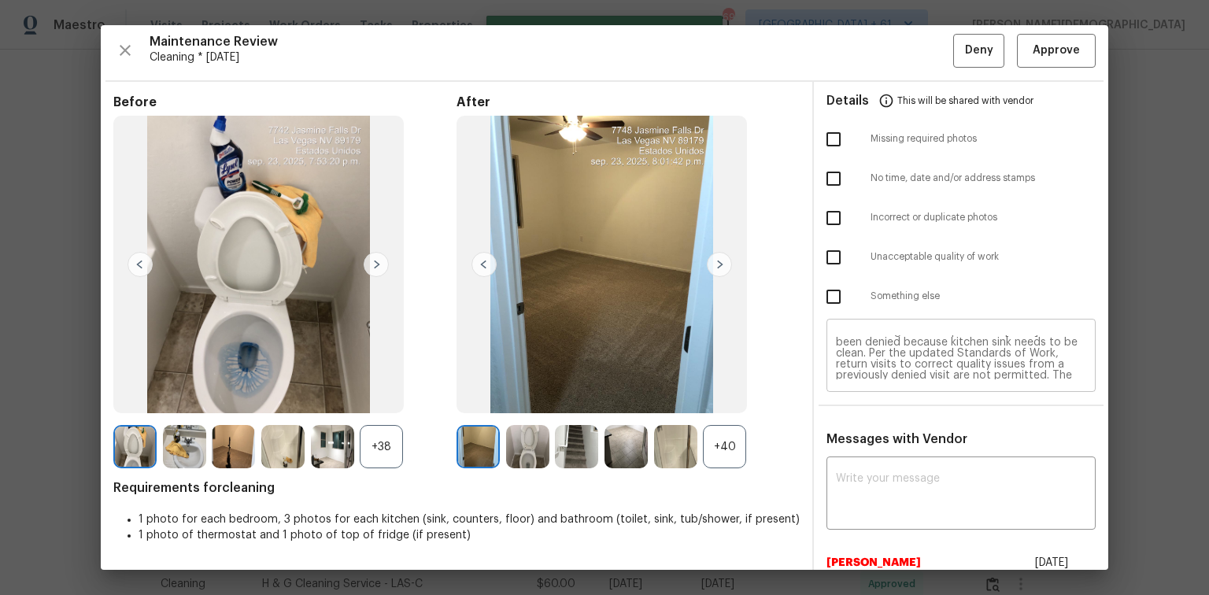
scroll to position [0, 0]
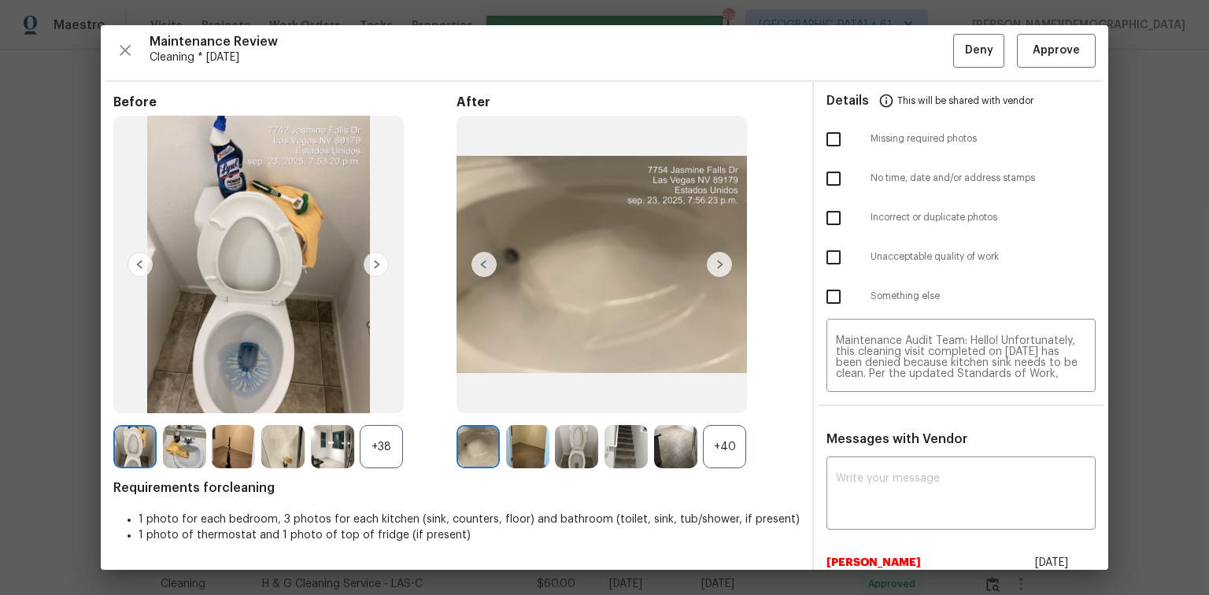
click at [825, 253] on input "checkbox" at bounding box center [833, 257] width 33 height 33
checkbox input "true"
click at [859, 45] on span "Deny" at bounding box center [979, 51] width 28 height 20
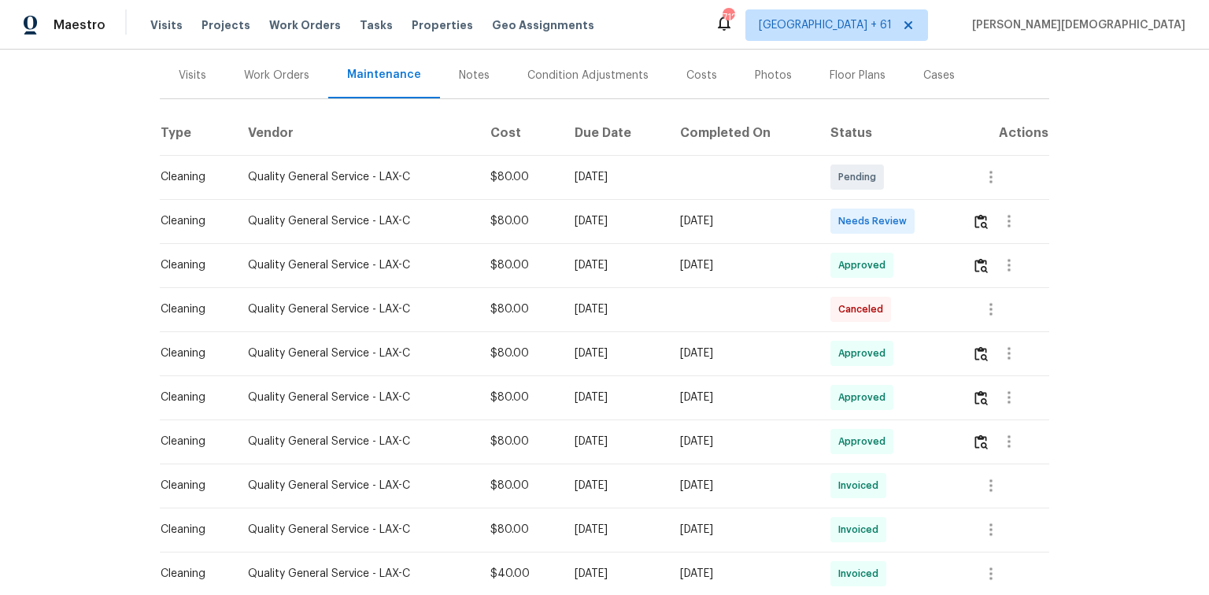
scroll to position [189, 0]
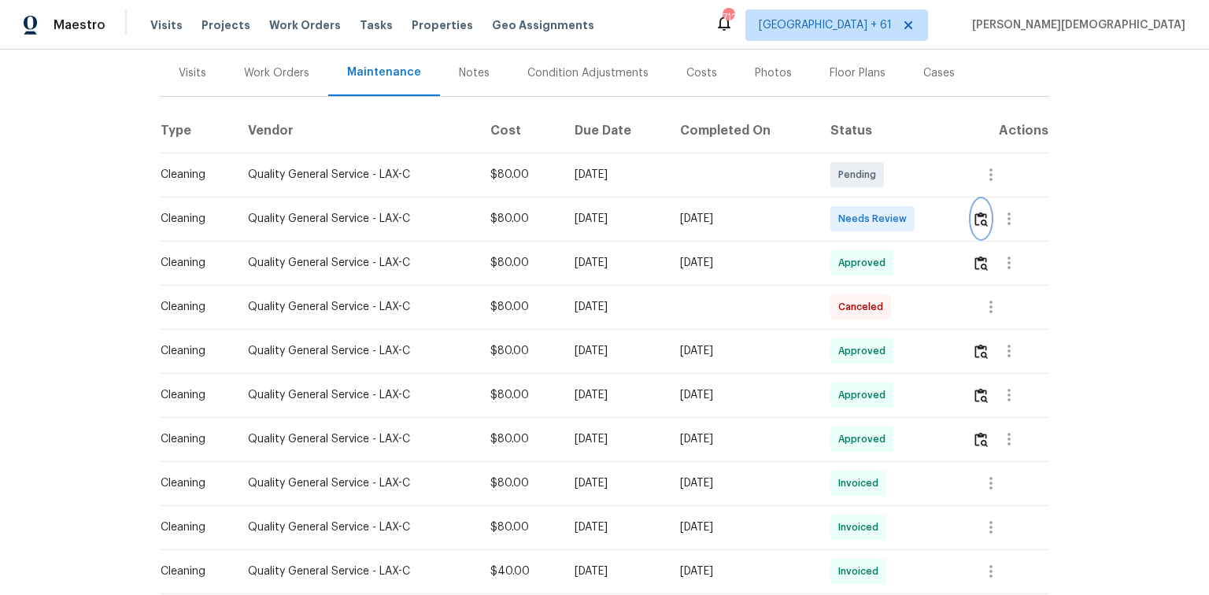
click at [859, 212] on img "button" at bounding box center [980, 219] width 13 height 15
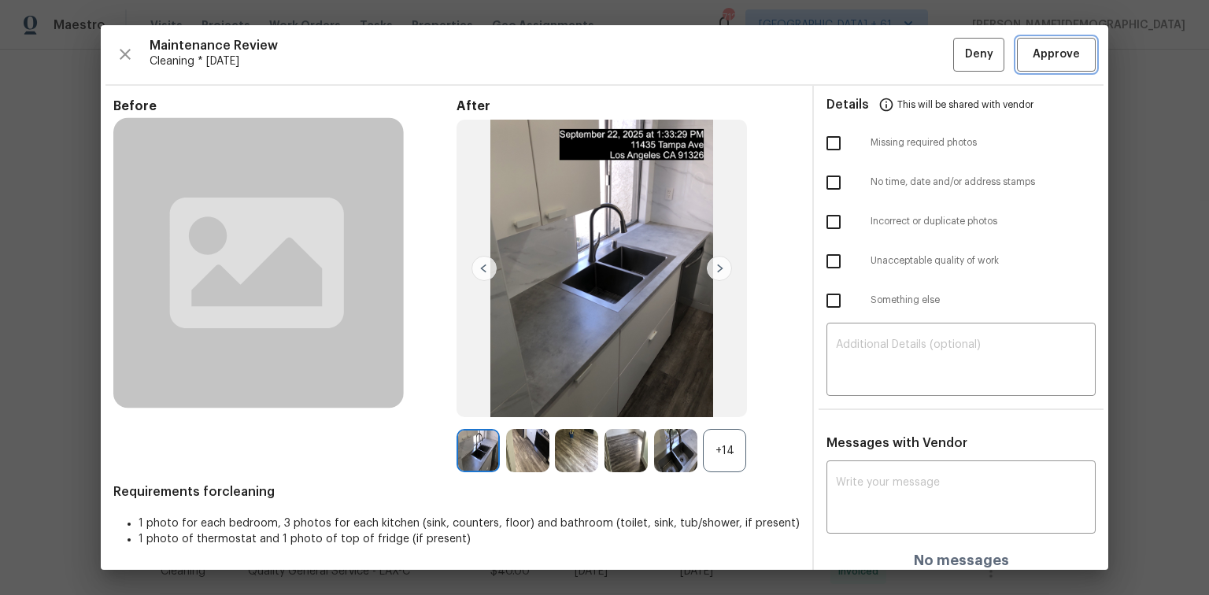
click at [859, 57] on span "Approve" at bounding box center [1055, 55] width 47 height 20
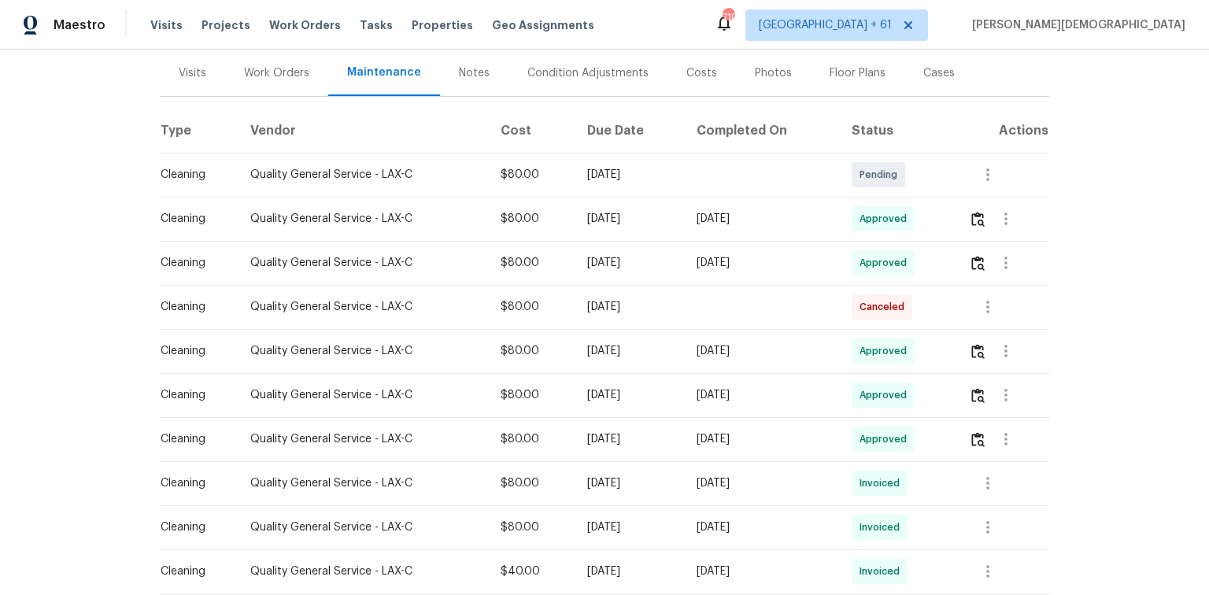
scroll to position [0, 0]
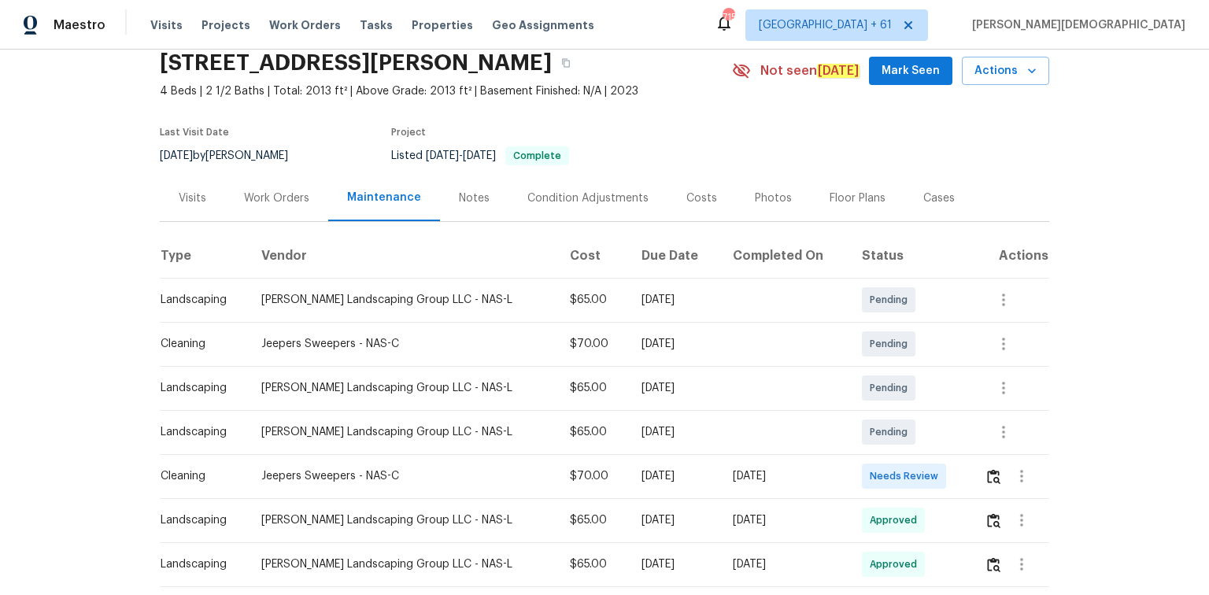
scroll to position [189, 0]
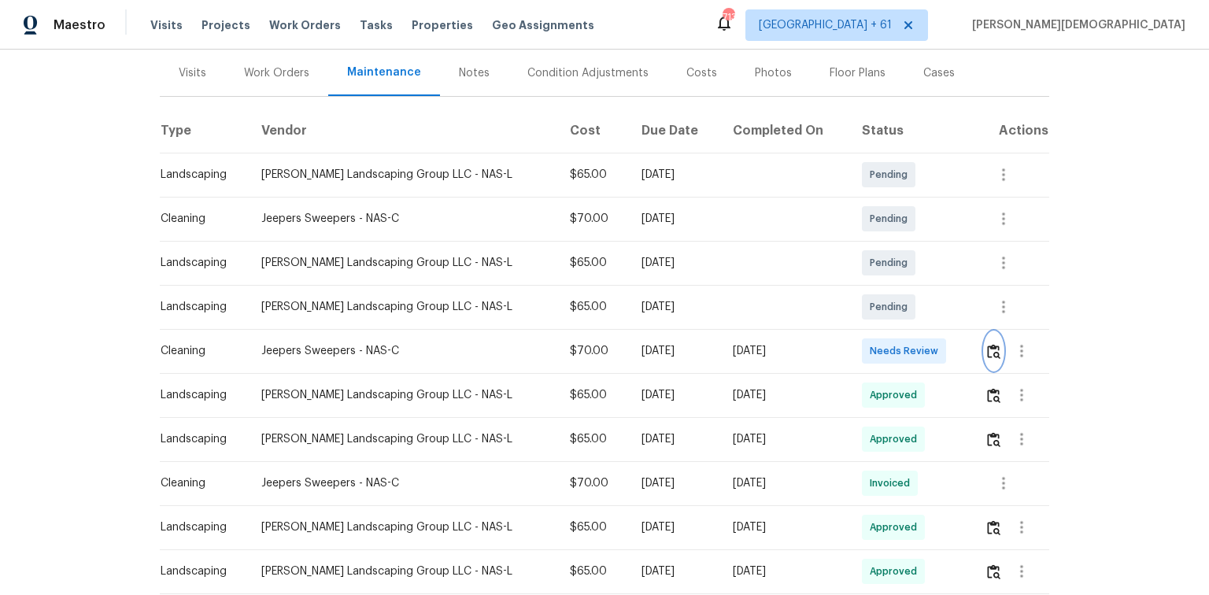
click at [859, 337] on button "button" at bounding box center [993, 351] width 18 height 38
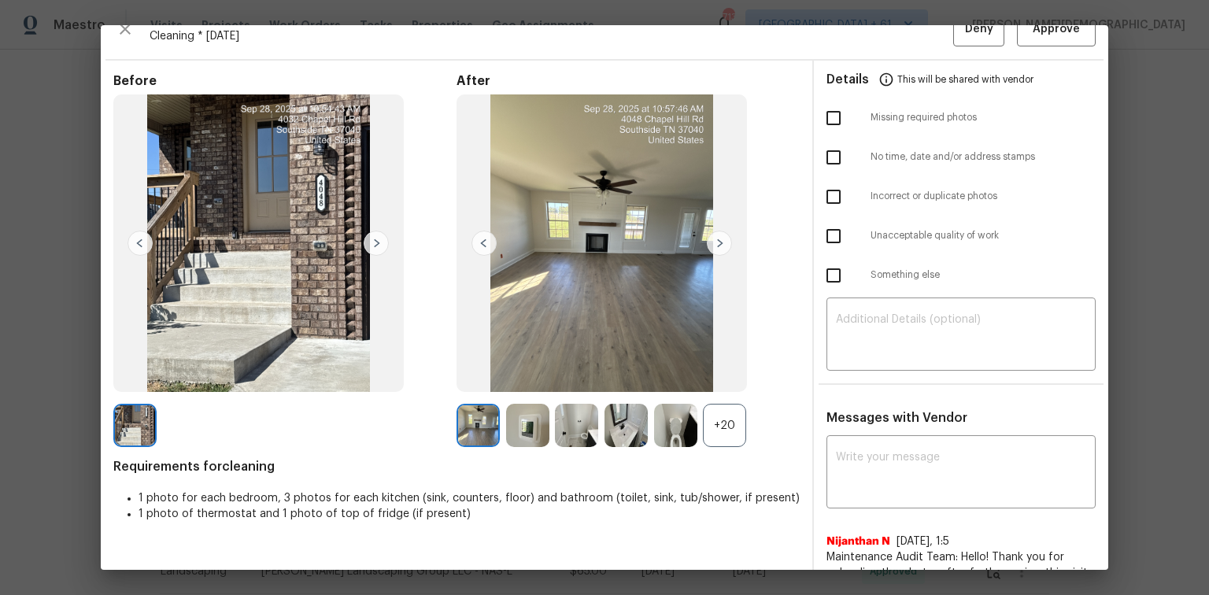
scroll to position [0, 0]
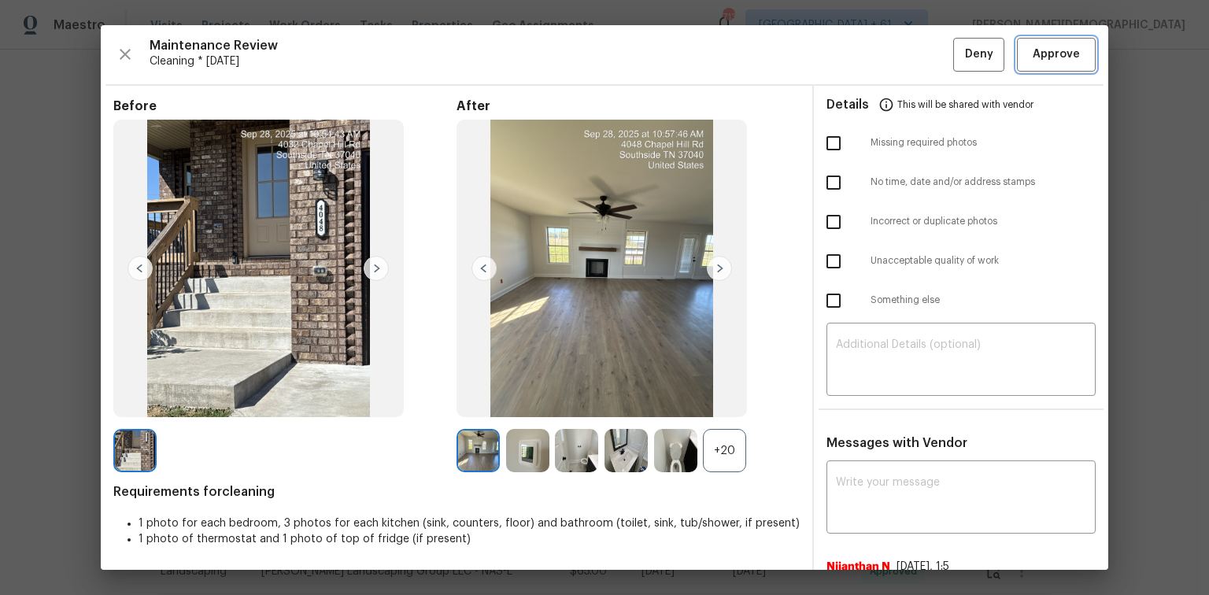
click at [859, 57] on span "Approve" at bounding box center [1055, 55] width 47 height 20
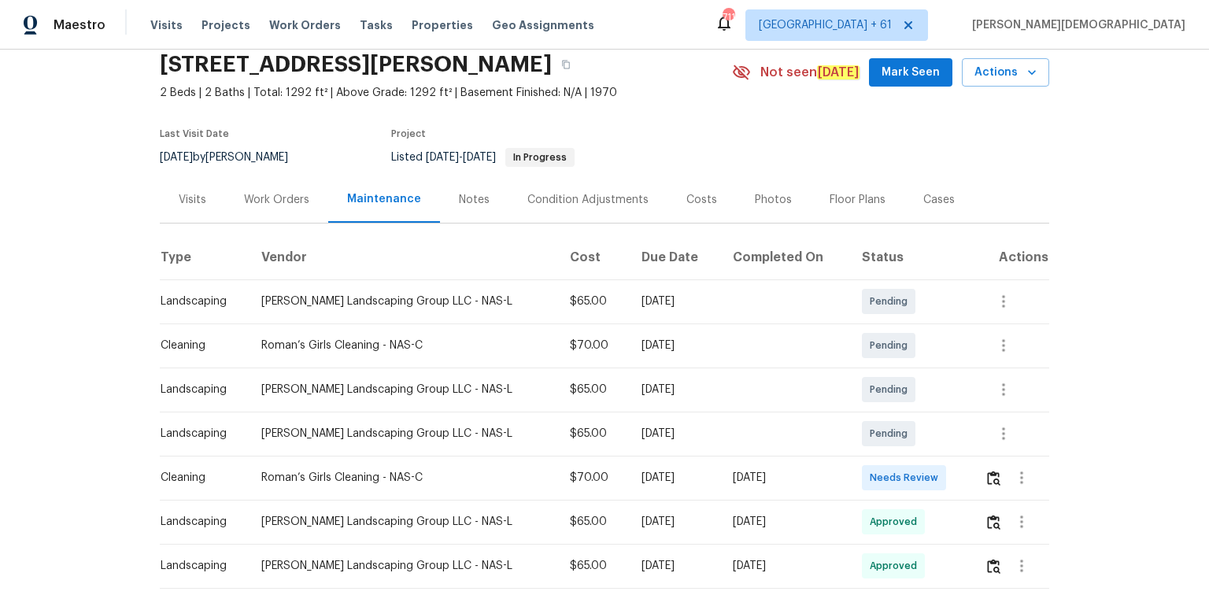
scroll to position [189, 0]
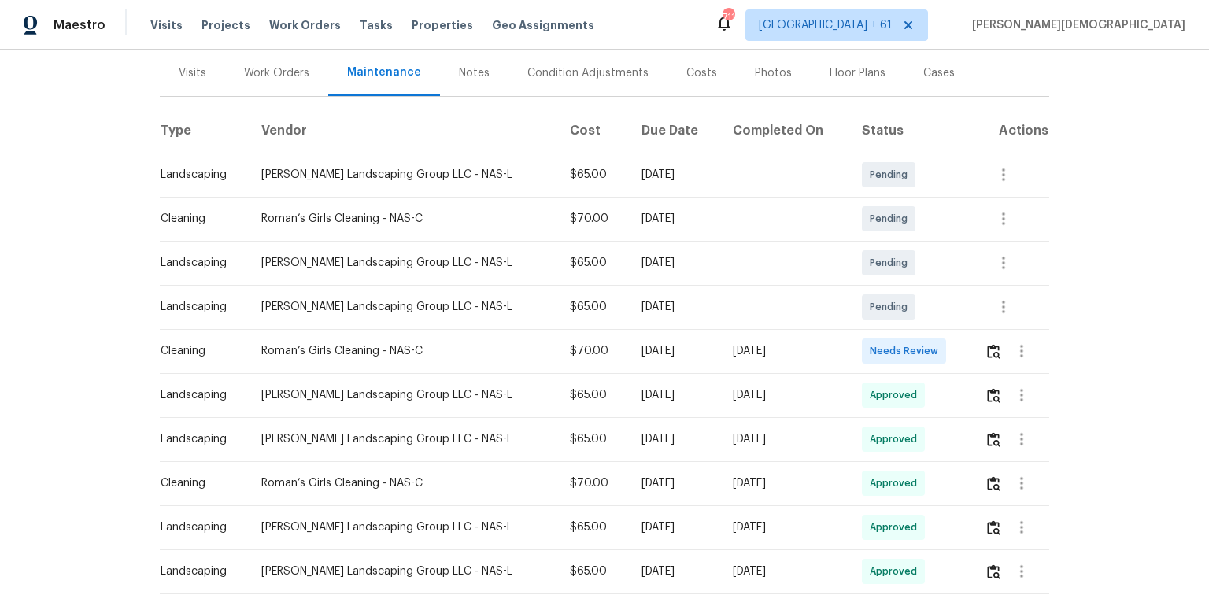
click at [859, 349] on td at bounding box center [1010, 351] width 77 height 44
click at [859, 345] on button "button" at bounding box center [1022, 351] width 38 height 38
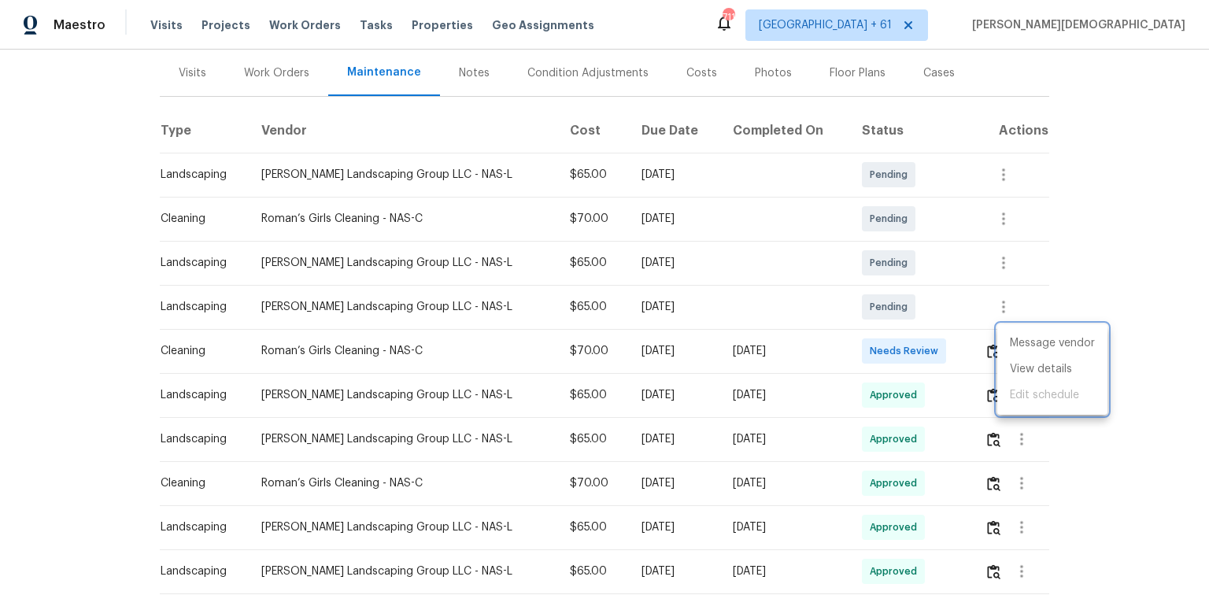
click at [859, 343] on div at bounding box center [604, 297] width 1209 height 595
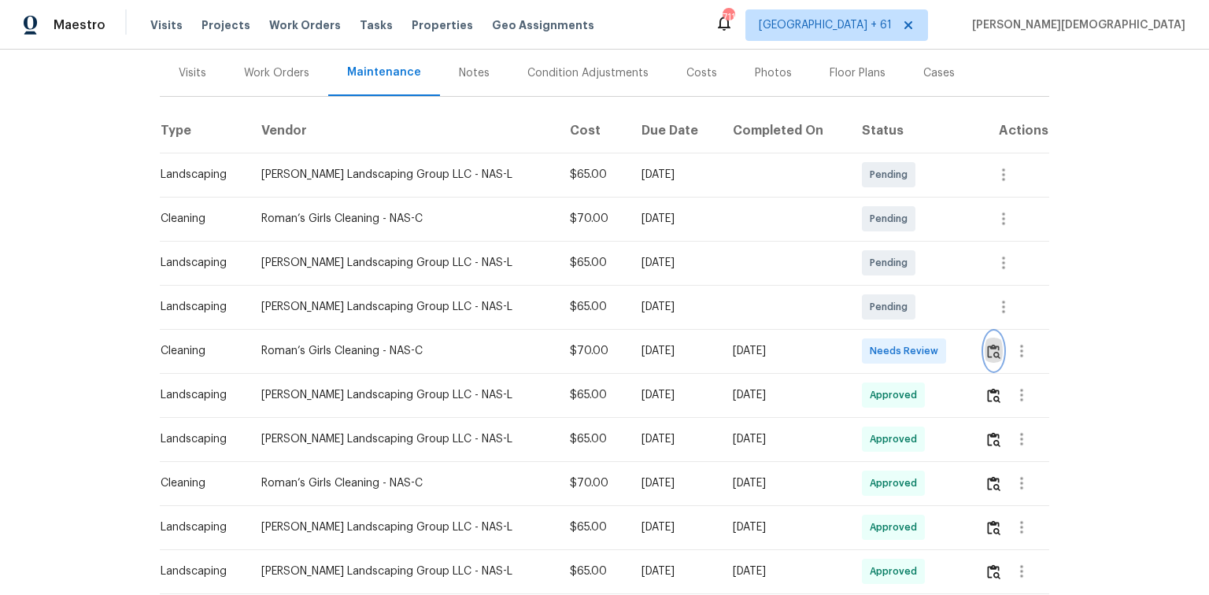
click at [859, 344] on img "button" at bounding box center [993, 351] width 13 height 15
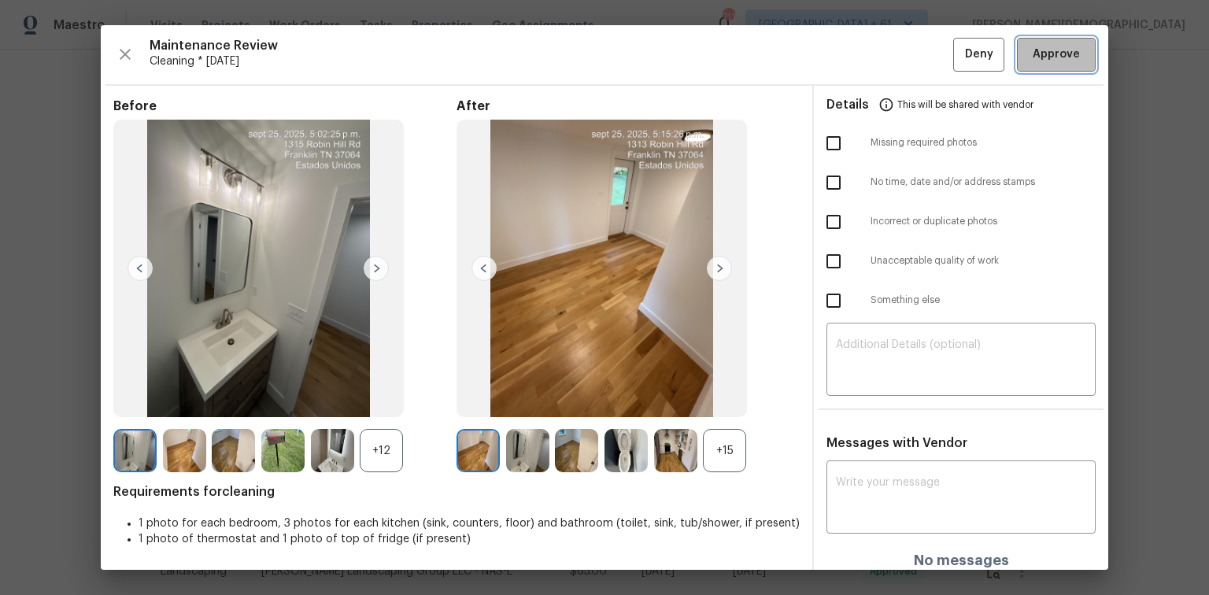
click at [859, 47] on span "Approve" at bounding box center [1055, 55] width 47 height 20
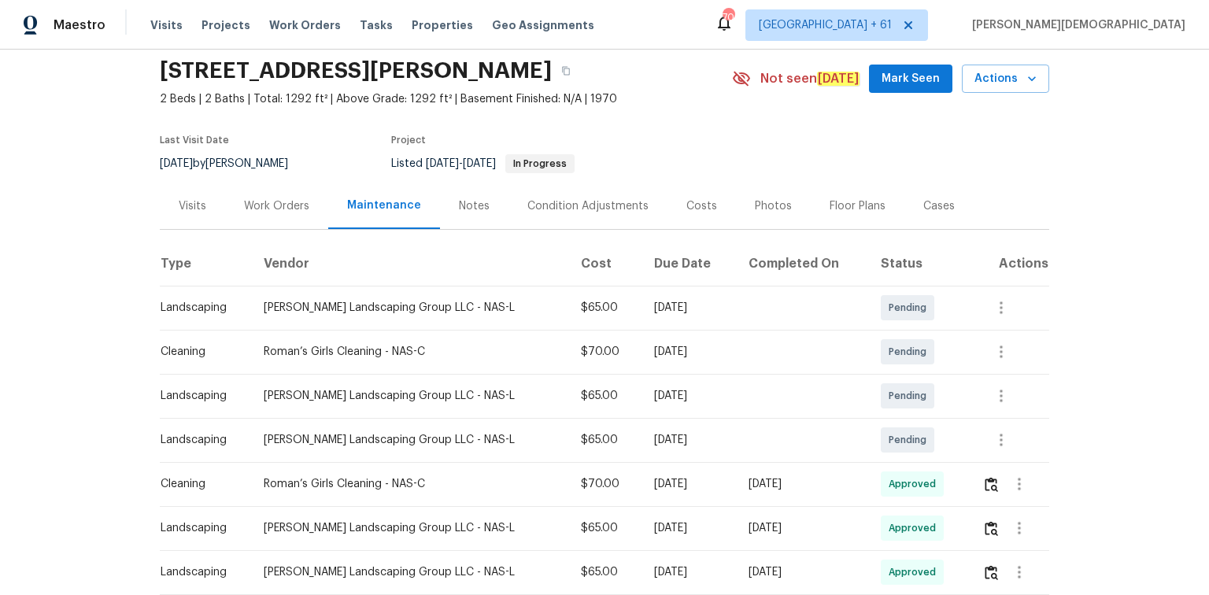
scroll to position [0, 0]
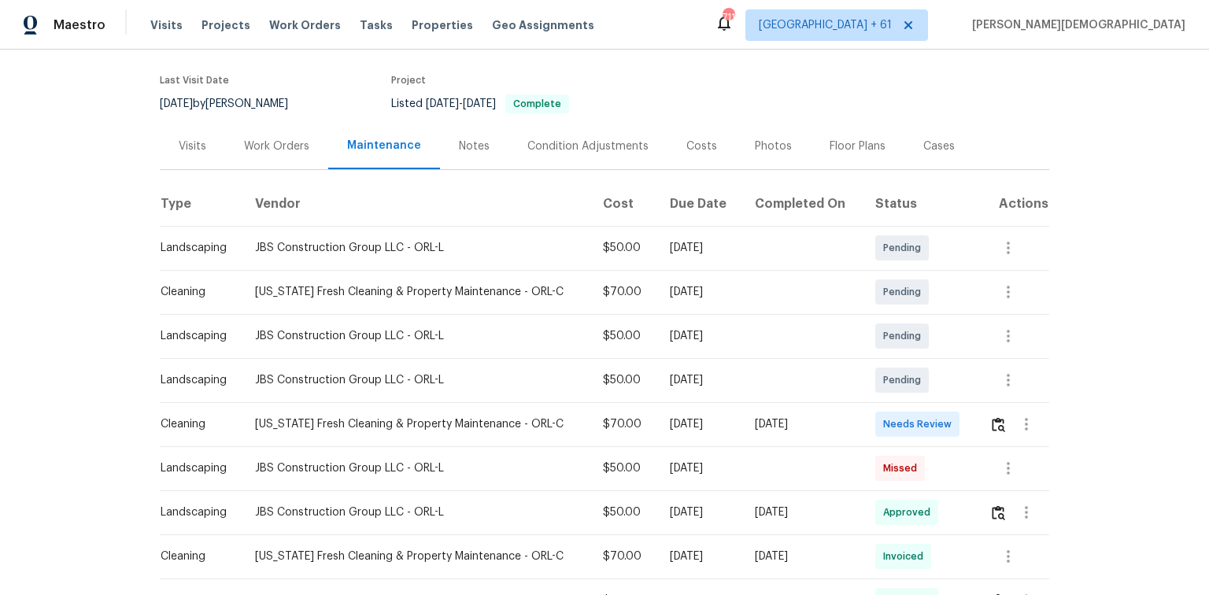
scroll to position [252, 0]
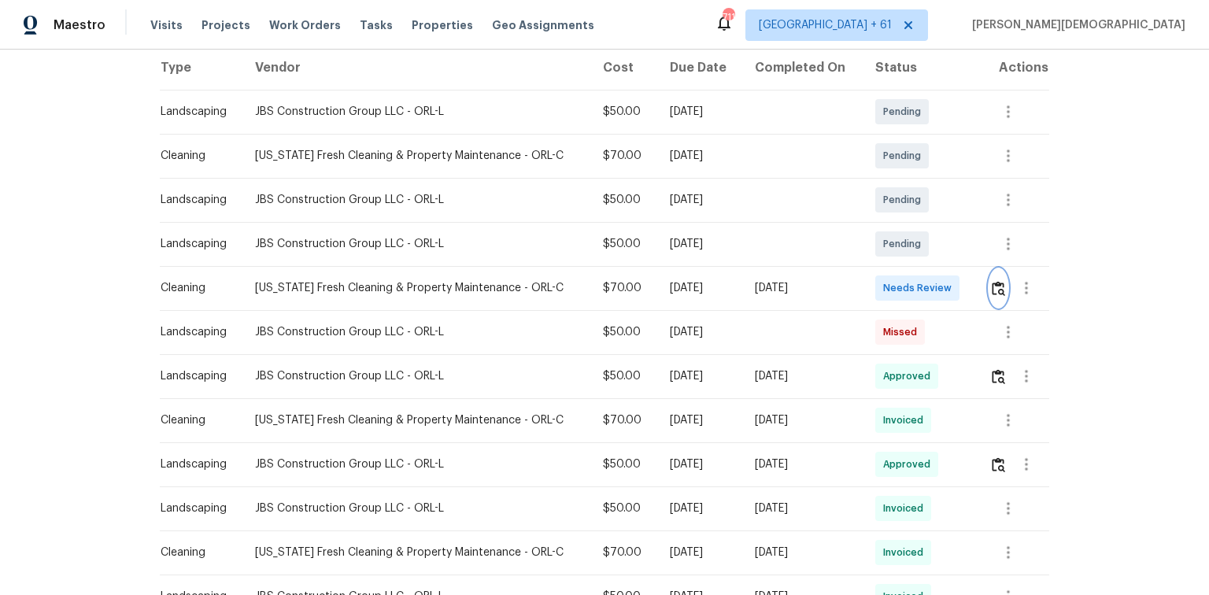
click at [859, 281] on img "button" at bounding box center [998, 288] width 13 height 15
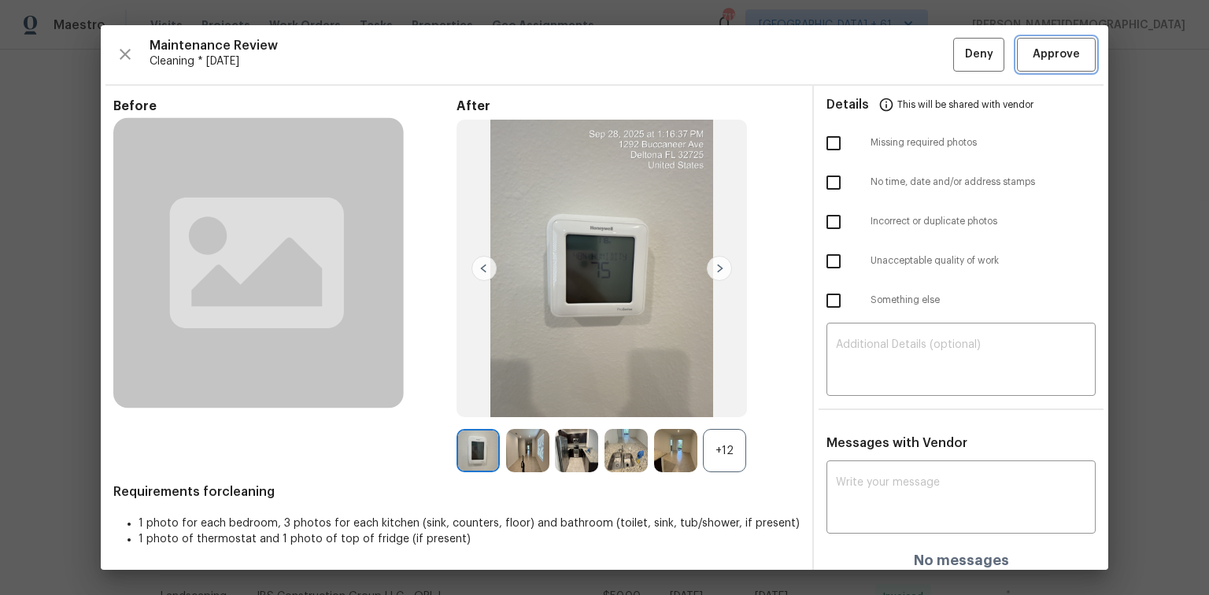
click at [859, 51] on span "Approve" at bounding box center [1055, 55] width 47 height 20
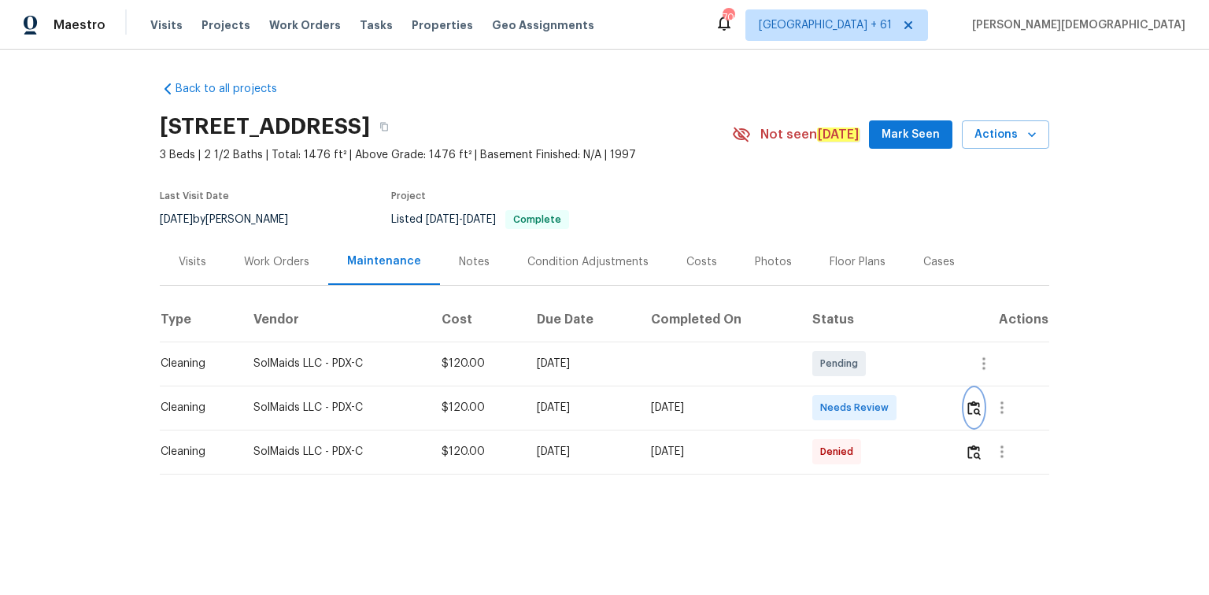
click at [967, 401] on img "button" at bounding box center [973, 408] width 13 height 15
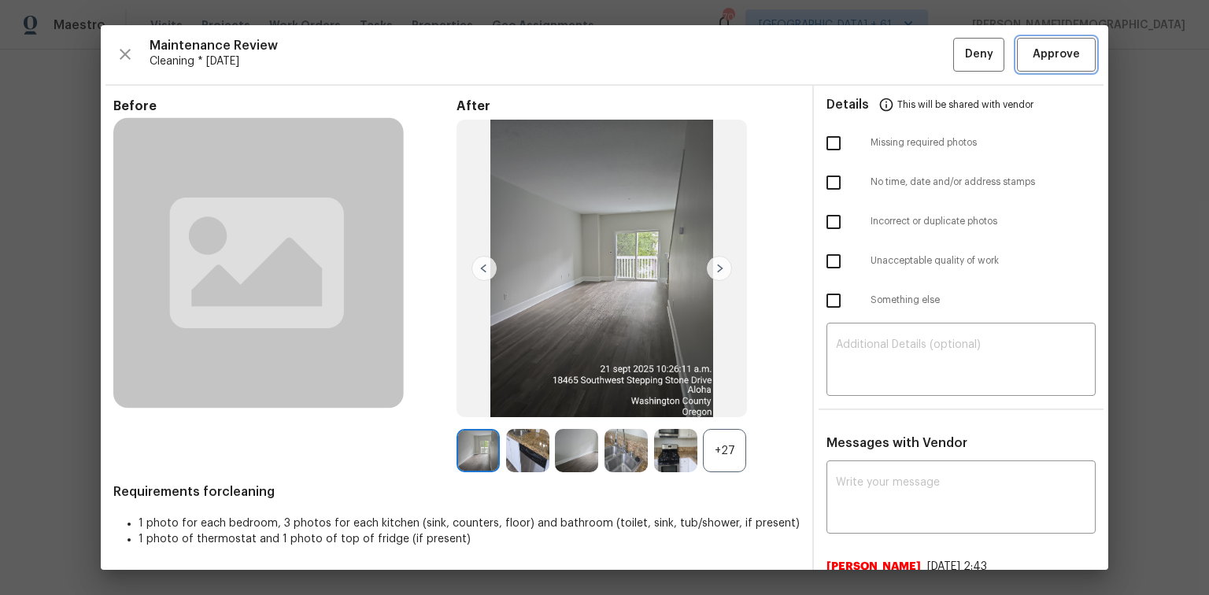
click at [1066, 45] on span "Approve" at bounding box center [1055, 55] width 47 height 20
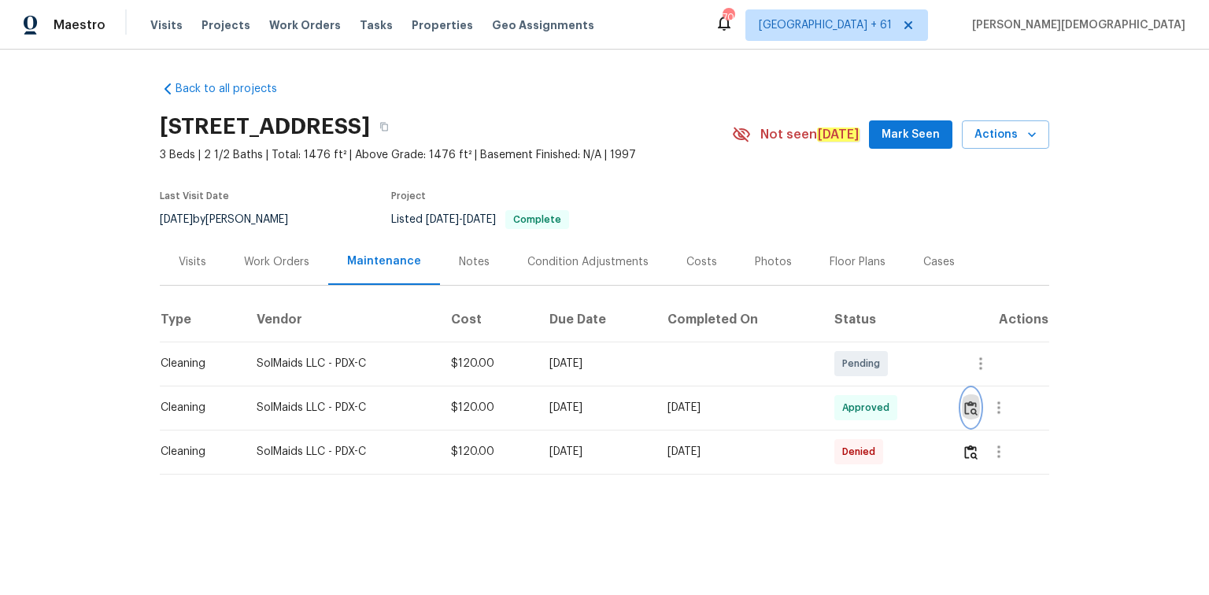
click at [977, 406] on img "button" at bounding box center [970, 408] width 13 height 15
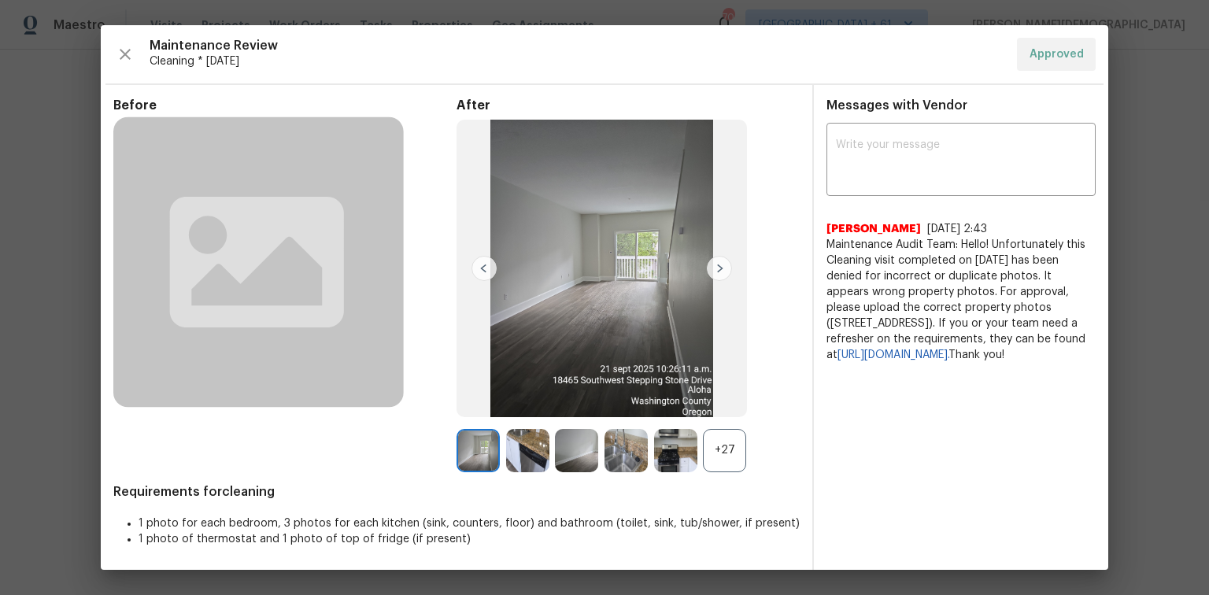
drag, startPoint x: 41, startPoint y: 129, endPoint x: 49, endPoint y: 135, distance: 9.6
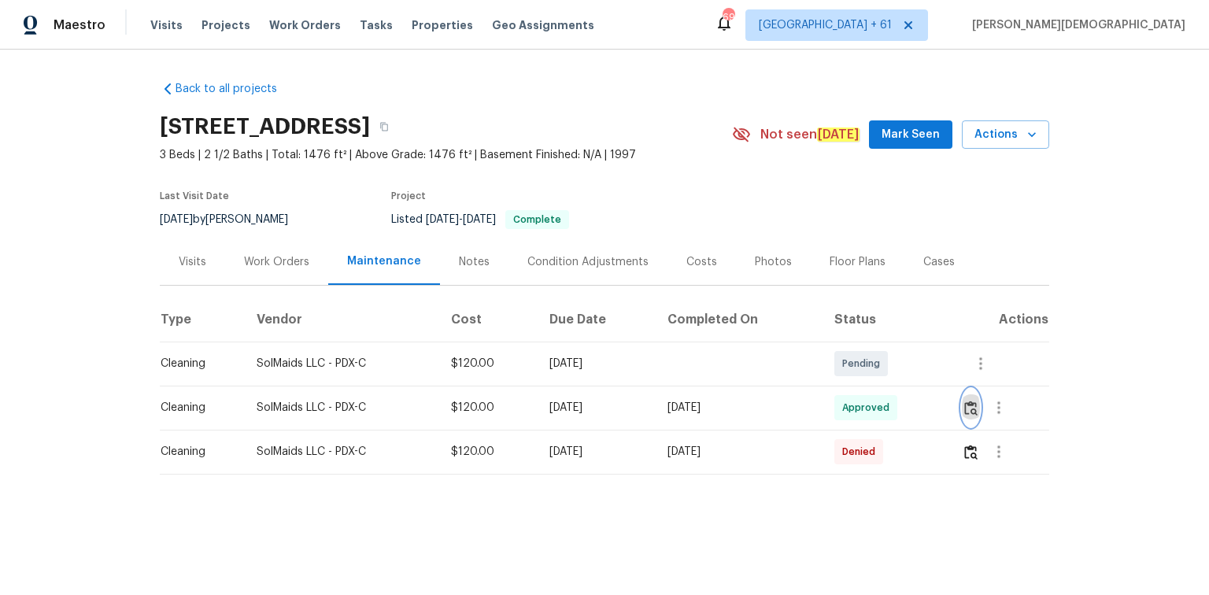
click at [968, 403] on img "button" at bounding box center [970, 408] width 13 height 15
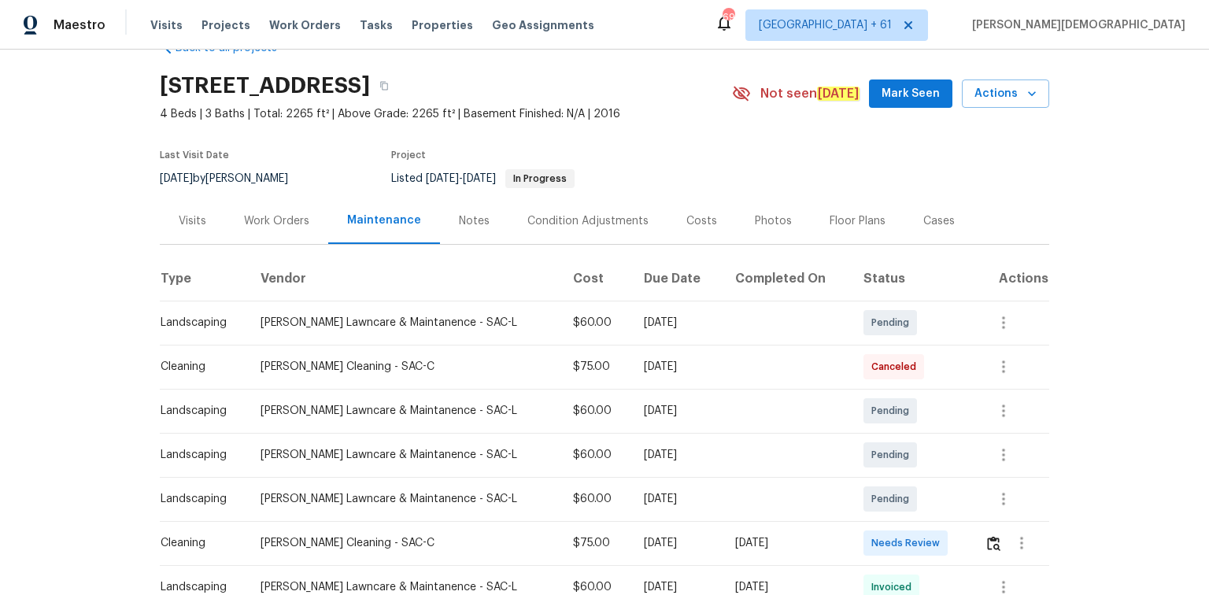
scroll to position [63, 0]
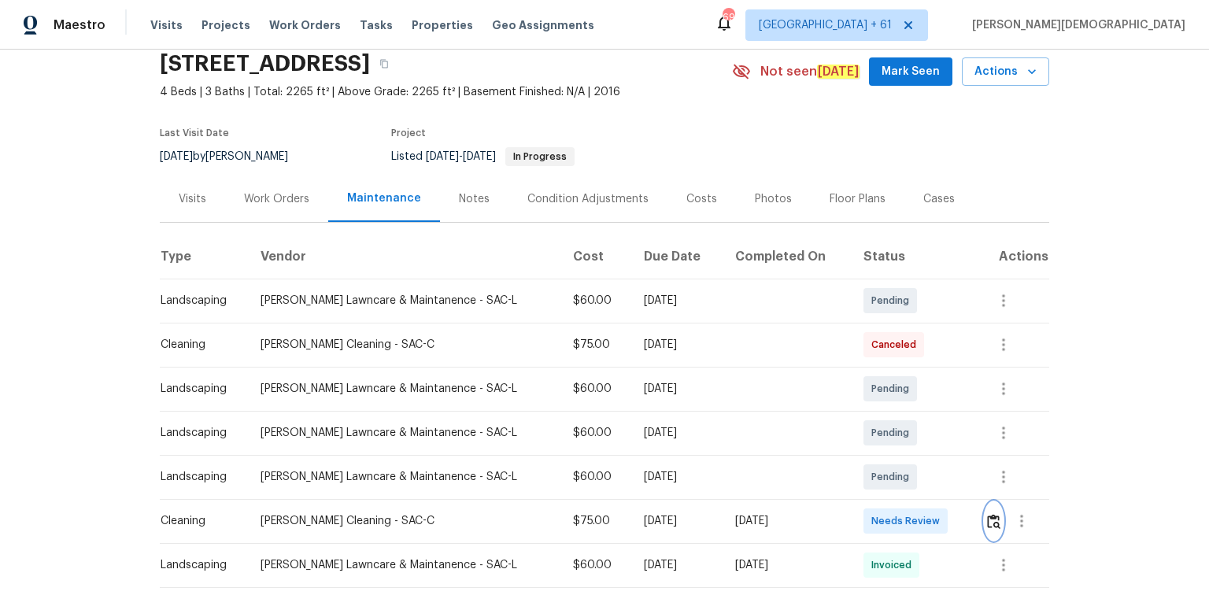
click at [859, 397] on button "button" at bounding box center [993, 521] width 18 height 38
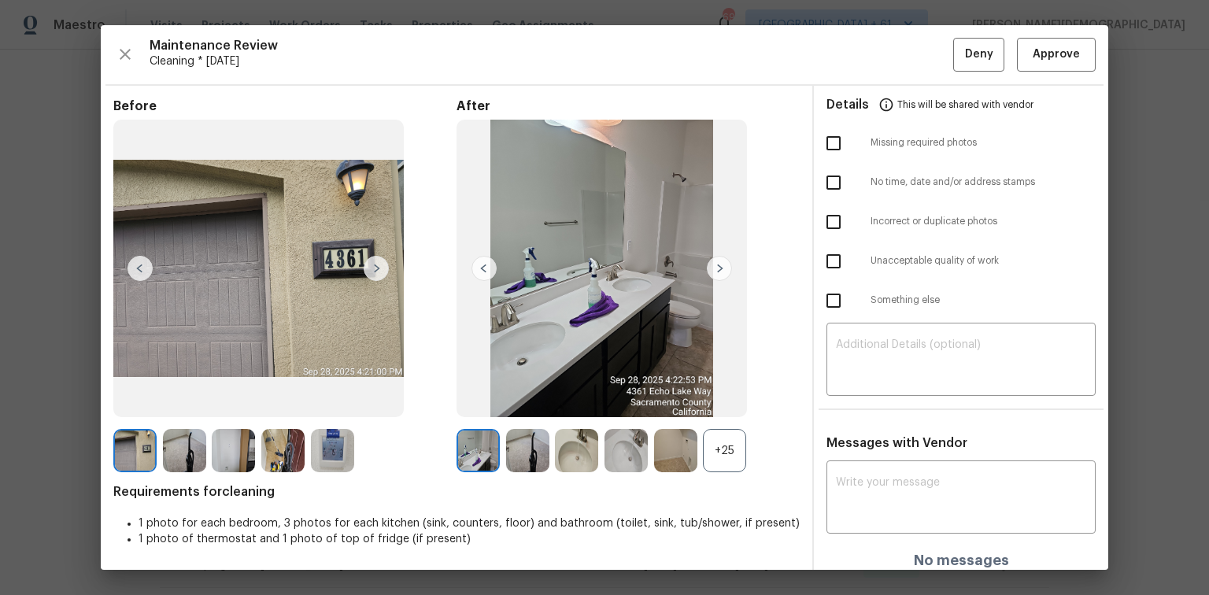
click at [859, 72] on div "Maintenance Review Cleaning * Mon, Sep 22 Deny Approve Before After +25 Require…" at bounding box center [604, 297] width 1007 height 545
click at [859, 56] on span "Approve" at bounding box center [1055, 55] width 47 height 20
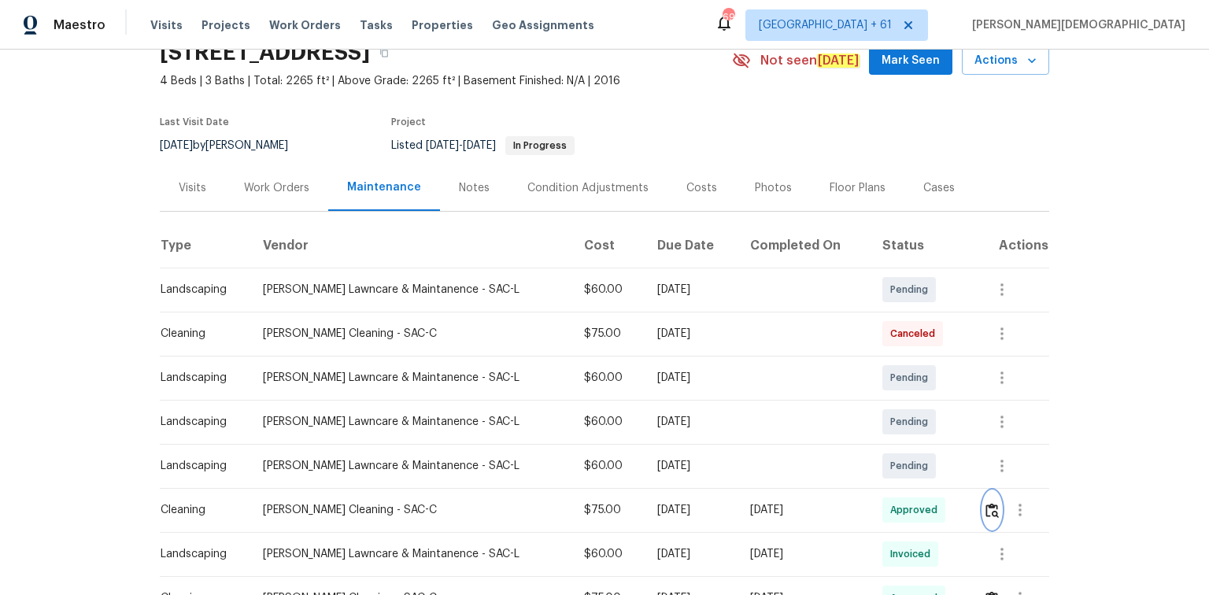
scroll to position [189, 0]
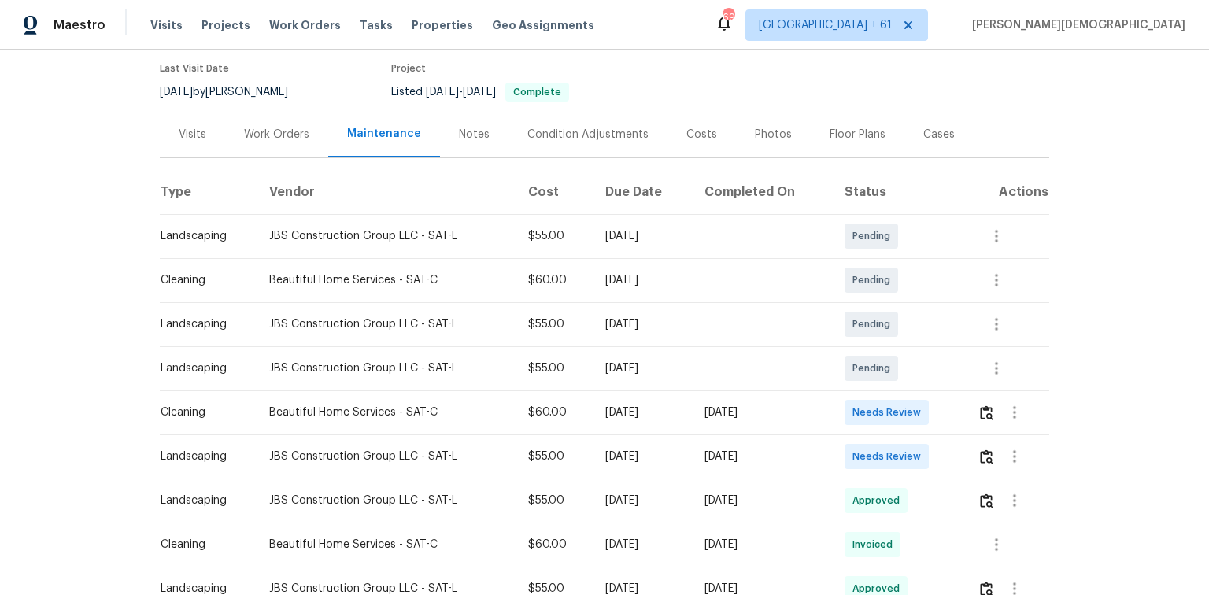
scroll to position [189, 0]
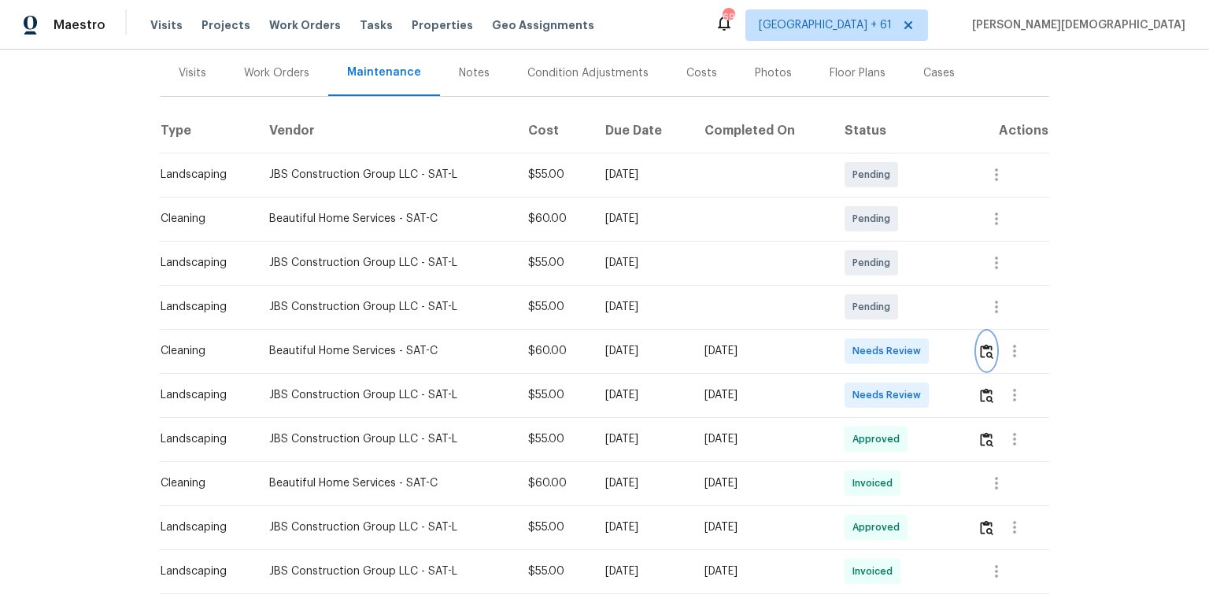
click at [859, 344] on img "button" at bounding box center [986, 351] width 13 height 15
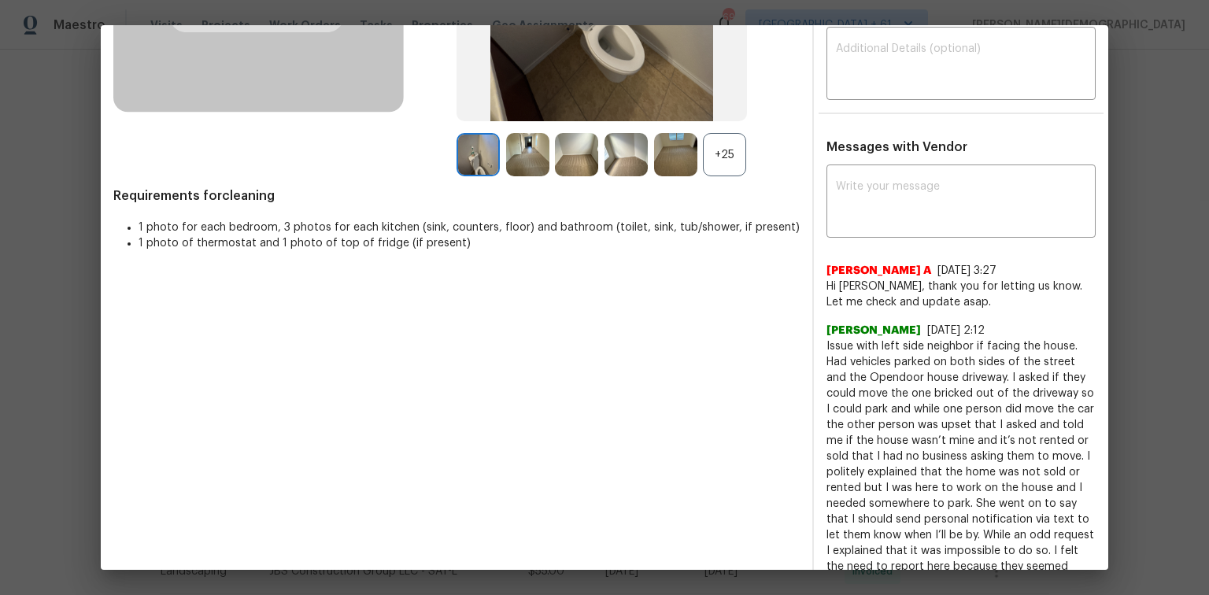
scroll to position [0, 0]
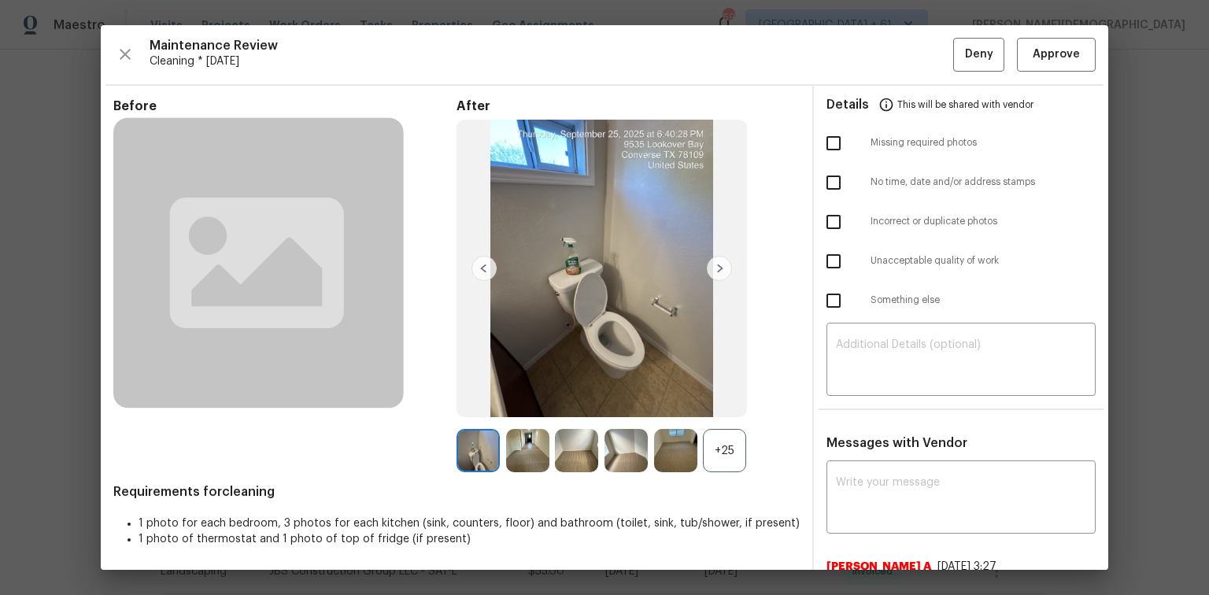
click at [859, 74] on div "Maintenance Review Cleaning * [DATE] Deny Approve Before After +25 Requirements…" at bounding box center [604, 297] width 1007 height 545
click at [859, 61] on span "Approve" at bounding box center [1055, 55] width 47 height 20
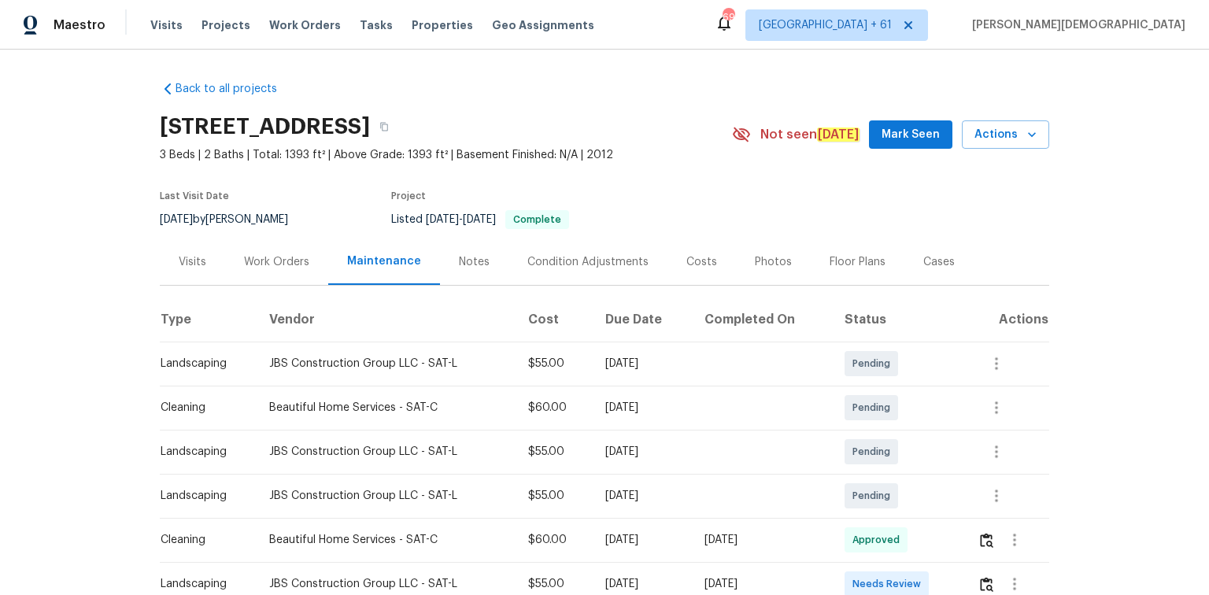
click at [859, 226] on div "Back to all projects [STREET_ADDRESS] 3 Beds | 2 Baths | Total: 1393 ft² | Abov…" at bounding box center [604, 322] width 1209 height 545
